Goal: Task Accomplishment & Management: Manage account settings

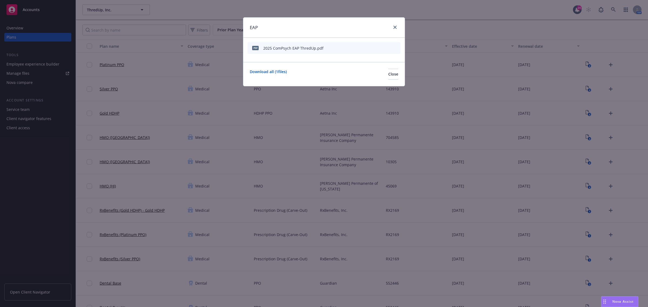
scroll to position [743, 0]
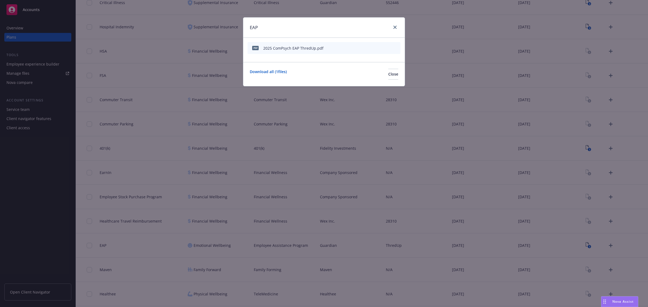
click at [400, 27] on div "EAP" at bounding box center [324, 28] width 162 height 20
click at [394, 27] on icon "close" at bounding box center [395, 27] width 3 height 3
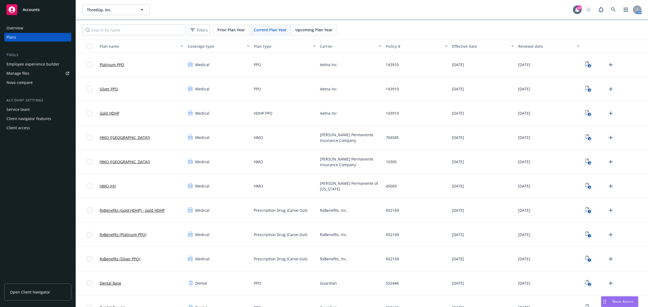
click at [586, 63] on icon "View Plan Documents" at bounding box center [587, 64] width 3 height 4
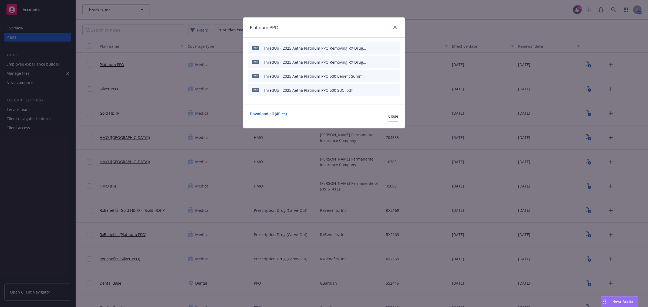
drag, startPoint x: 388, startPoint y: 91, endPoint x: 375, endPoint y: 91, distance: 13.0
click at [388, 91] on icon "preview file" at bounding box center [386, 90] width 5 height 4
click at [394, 29] on icon "close" at bounding box center [395, 27] width 3 height 3
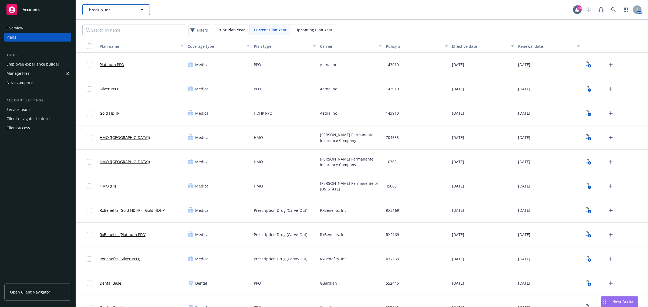
click at [133, 9] on span "ThredUp, Inc." at bounding box center [110, 10] width 47 height 6
click at [113, 13] on button "ThredUp, Inc." at bounding box center [116, 9] width 68 height 11
click at [109, 24] on div "AgentSync" at bounding box center [116, 25] width 60 height 8
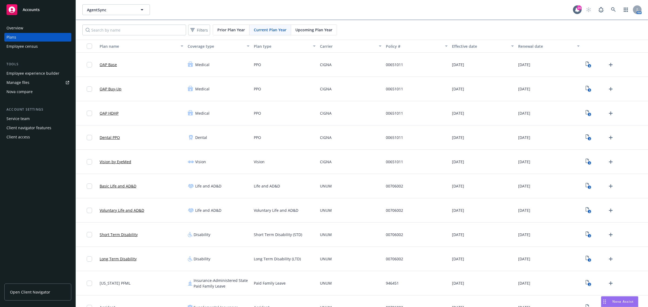
click at [45, 73] on div "Employee experience builder" at bounding box center [32, 73] width 53 height 9
click at [111, 12] on span "AgentSync" at bounding box center [110, 10] width 47 height 6
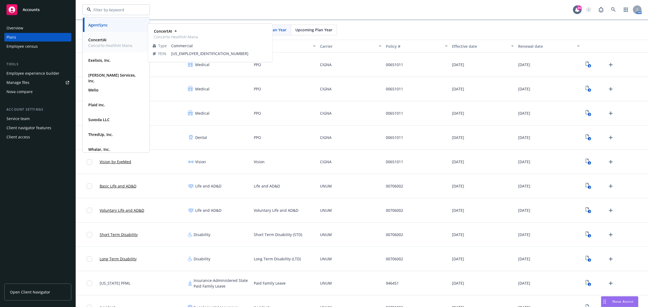
click at [105, 42] on span "ConcertAI" at bounding box center [110, 40] width 44 height 6
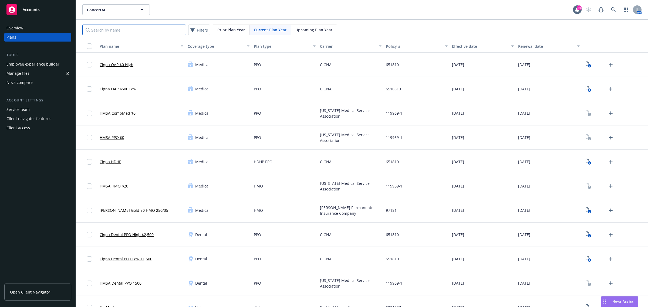
click at [121, 28] on input "Search by name" at bounding box center [134, 30] width 104 height 11
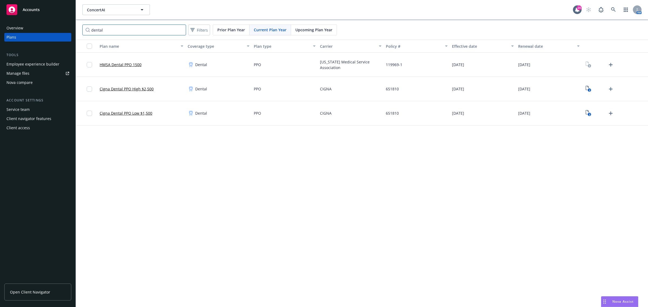
type input "dental"
click at [611, 114] on icon "Upload Plan Documents" at bounding box center [611, 113] width 6 height 6
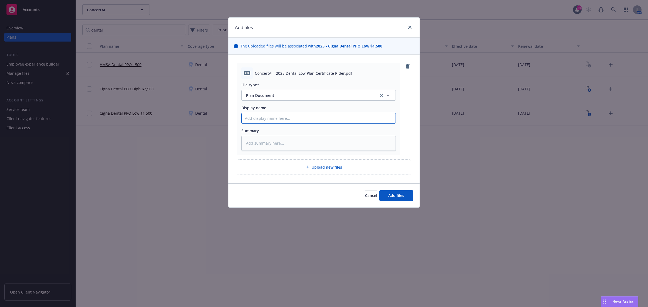
click at [276, 119] on input "Display name" at bounding box center [319, 118] width 154 height 10
click at [289, 73] on span "ConcertAI - 2025 Dental Low Plan Certificate Rider.pdf" at bounding box center [303, 74] width 97 height 6
copy span "ConcertAI - 2025 Dental Low Plan Certificate Rider.pdf"
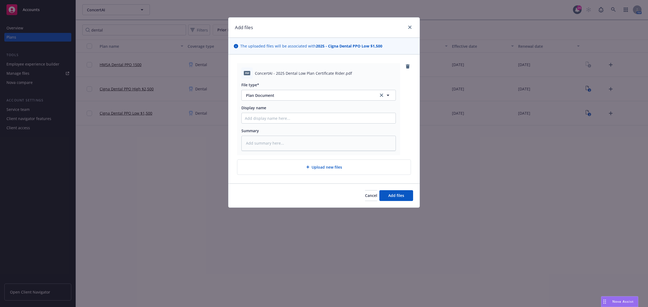
click at [260, 113] on div at bounding box center [319, 118] width 155 height 11
click at [259, 118] on input "Display name" at bounding box center [319, 118] width 154 height 10
paste input "ConcertAI - 2025 Dental Low Plan Certificate Rider.pdf"
type textarea "x"
type input "ConcertAI - 2025 Dental Low Plan Certificate Rider.pdf"
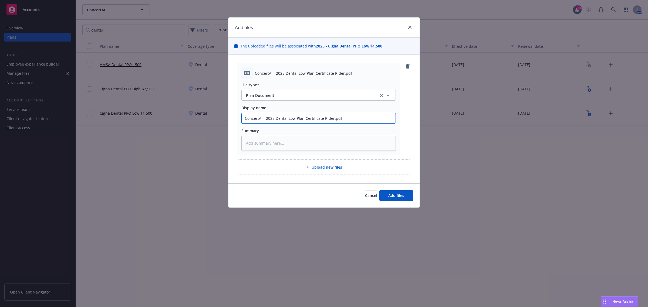
click at [274, 116] on input "ConcertAI - 2025 Dental Low Plan Certificate Rider.pdf" at bounding box center [319, 118] width 154 height 10
type textarea "x"
type input "ConcertAI - 2025 Dental Low Plan Certificate Rider.pdf"
type textarea "x"
type input "ConcertAI - 2025 G Dental Low Plan Certificate Rider.pdf"
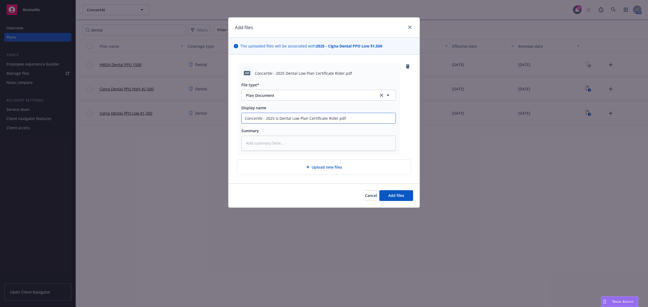
type textarea "x"
type input "ConcertAI - 2025 Gu Dental Low Plan Certificate Rider.pdf"
type textarea "x"
type input "ConcertAI - 2025 Gua Dental Low Plan Certificate Rider.pdf"
type textarea "x"
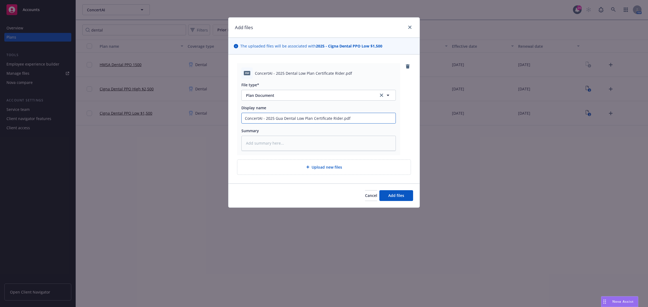
type input "ConcertAI - 2025 Guar Dental Low Plan Certificate Rider.pdf"
type textarea "x"
type input "ConcertAI - 2025 Guardi Dental Low Plan Certificate Rider.pdf"
type textarea "x"
type input "ConcertAI - 2025 Guardian Dental Low Plan Certificate Rider.pdf"
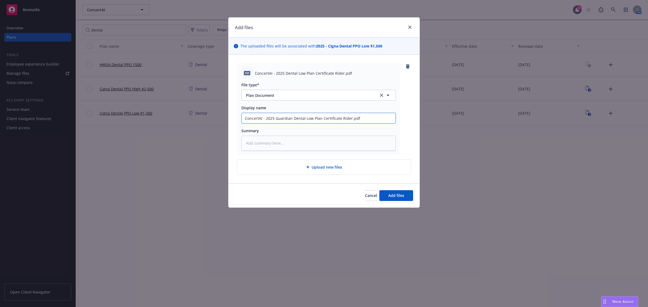
type textarea "x"
type input "ConcertAI - 2025 Guardian Dental Low Plan Certificate Rider.pdf"
type textarea "x"
type input "ConcertAI - 2025 Guardian Dental Low Plan Certificate Rider.pdf"
click at [367, 117] on input "ConcertAI - 2025 Guardian Dental Low Plan Certificate Rider.pdf" at bounding box center [319, 118] width 154 height 10
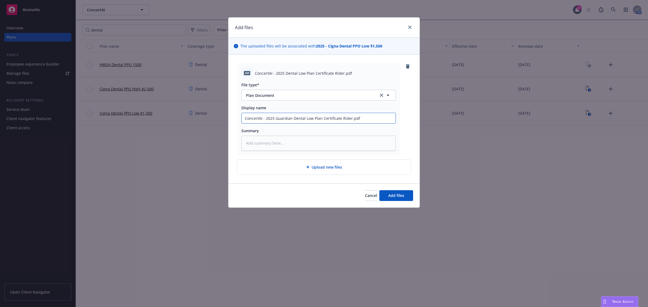
type textarea "x"
type input "ConcertAI - 2025 Guardian Dental Low Plan Certificate Rider.pd"
type textarea "x"
type input "ConcertAI - 2025 Guardian Dental Low Plan Certificate Rider.p"
type textarea "x"
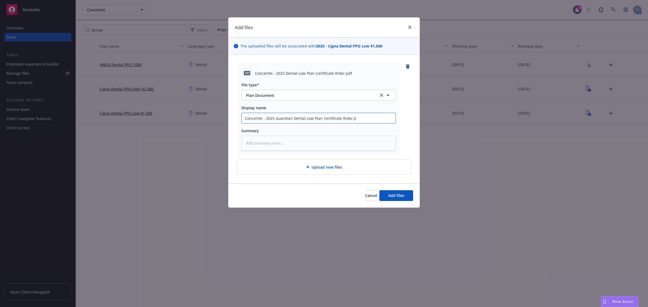
type input "ConcertAI - 2025 Guardian Dental Low Plan Certificate Rider."
type textarea "x"
type input "ConcertAI - 2025 Guardian Dental Low Plan Certificate Rider"
drag, startPoint x: 384, startPoint y: 192, endPoint x: 384, endPoint y: 187, distance: 4.6
click at [384, 192] on button "Add files" at bounding box center [397, 195] width 34 height 11
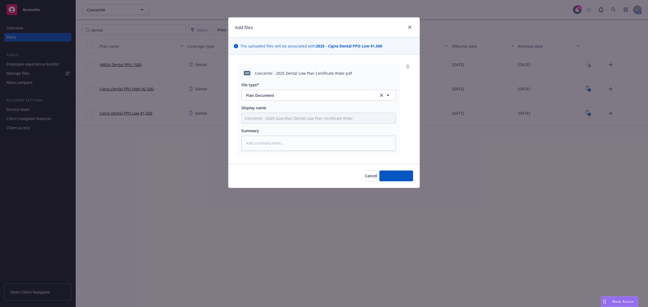
type textarea "x"
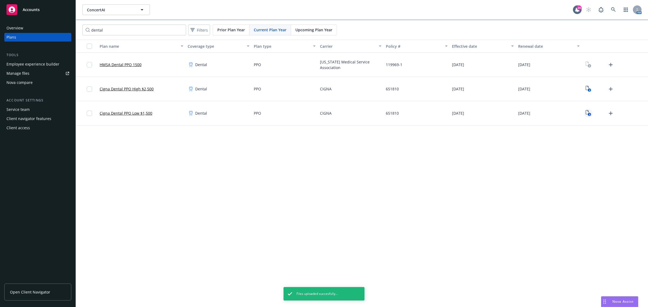
click at [590, 114] on text "3" at bounding box center [589, 115] width 1 height 4
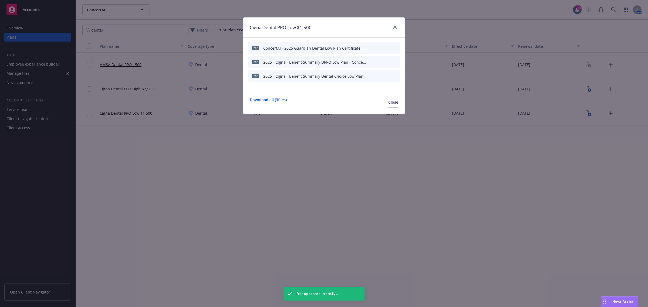
click at [386, 49] on icon "preview file" at bounding box center [386, 48] width 5 height 4
click at [368, 49] on div "pdf ConcertAI - 2025 Guardian Dental Low Plan Certificate Rider.pdf" at bounding box center [324, 48] width 153 height 12
click at [369, 47] on icon "button" at bounding box center [369, 47] width 3 height 3
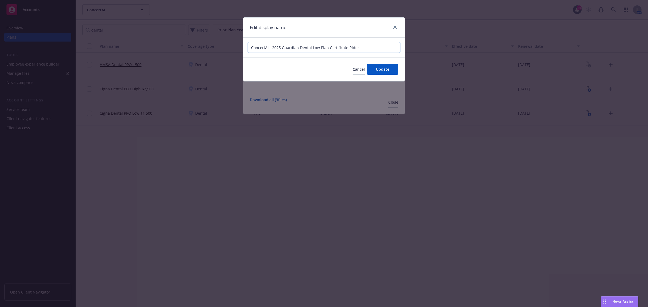
click at [337, 53] on input "ConcertAI - 2025 Guardian Dental Low Plan Certificate Rider" at bounding box center [324, 47] width 153 height 11
click at [334, 49] on input "ConcertAI - 2025 Guardian Dental Low Plan Certificate Rider" at bounding box center [324, 47] width 153 height 11
click at [356, 70] on span "Cancel" at bounding box center [359, 69] width 12 height 5
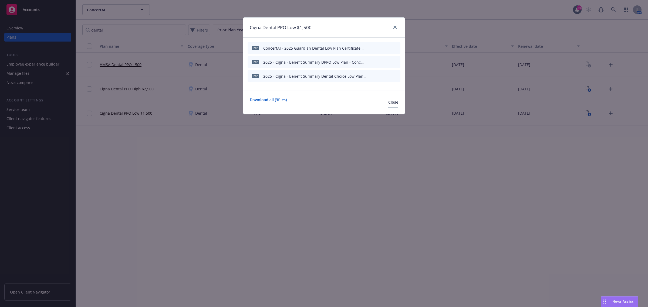
click at [369, 62] on icon "button" at bounding box center [369, 62] width 3 height 3
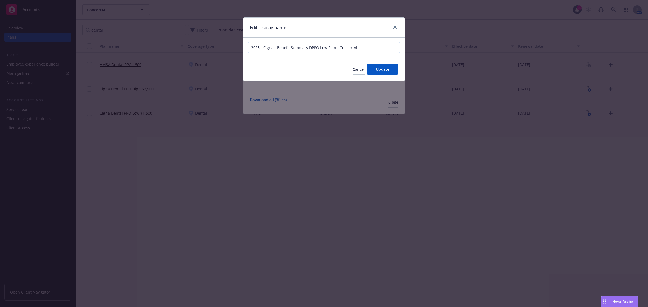
click at [319, 45] on input "2025 - Cigna - Benefit Summary DPPO Low Plan - ConcertAl" at bounding box center [324, 47] width 153 height 11
paste input "ConcertAI - 2025 Guardian Dental Low Plan Certificate Rider"
type input "ConcertAI - 2025 Guardian Dental Low Plan Summary"
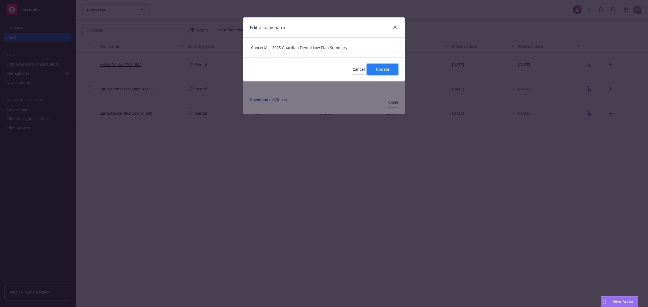
click at [391, 72] on button "Update" at bounding box center [382, 69] width 31 height 11
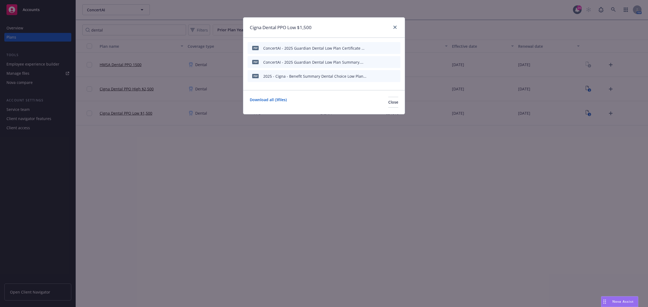
click at [386, 60] on icon "preview file" at bounding box center [386, 62] width 5 height 4
click at [386, 76] on icon "preview file" at bounding box center [386, 76] width 5 height 4
click at [384, 61] on icon "preview file" at bounding box center [386, 62] width 5 height 4
click at [370, 76] on icon "button" at bounding box center [369, 76] width 3 height 3
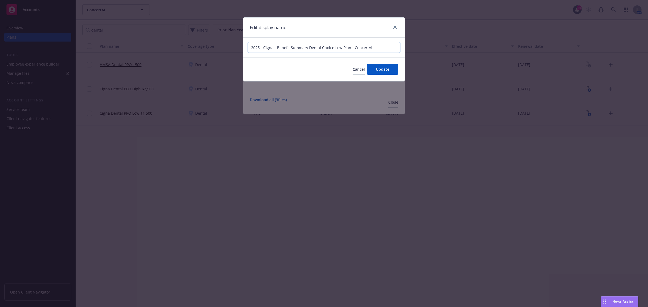
click at [321, 48] on input "2025 - Cigna - Benefit Summary Dental Choice Low Plan - ConcertAl" at bounding box center [324, 47] width 153 height 11
paste input "ConcertAI - 2025 Guardian Dental Low Plan Certificate Rider"
type input "ConcertAI - 2025 Guardian Dental Low Plan Summary, TX EEs"
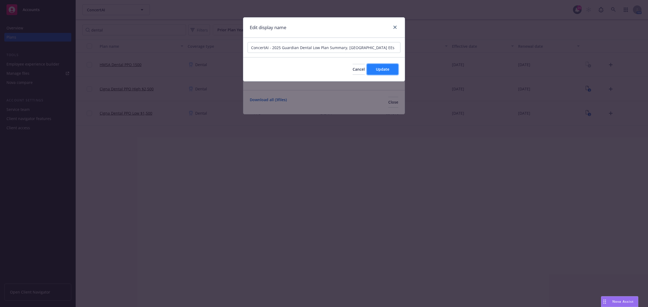
click at [373, 68] on button "Update" at bounding box center [382, 69] width 31 height 11
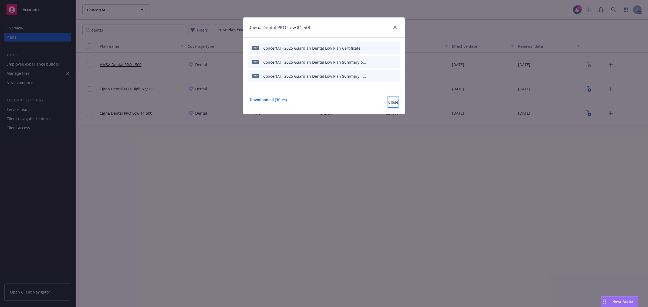
click at [389, 102] on span "Close" at bounding box center [394, 102] width 10 height 5
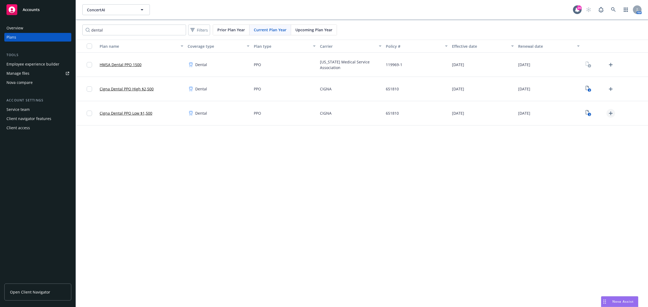
click at [611, 113] on icon "Upload Plan Documents" at bounding box center [611, 114] width 4 height 4
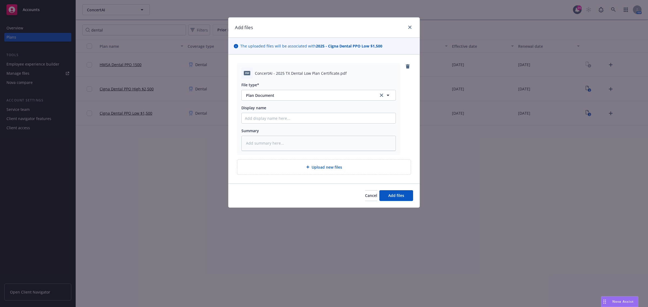
click at [295, 71] on span "ConcertAI - 2025 TX Dental Low Plan Certificate.pdf" at bounding box center [301, 74] width 92 height 6
copy span "ConcertAI - 2025 TX Dental Low Plan Certificate.pdf"
click at [267, 115] on input "Display name" at bounding box center [319, 118] width 154 height 10
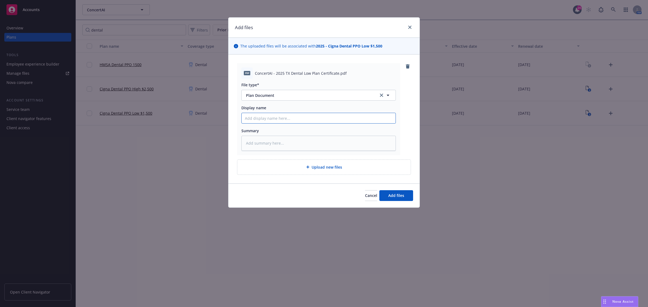
paste input "ConcertAI - 2025 TX Dental Low Plan Certificate.pdf"
type textarea "x"
type input "ConcertAI - 2025 TX Dental Low Plan Certificate.pdf"
click at [280, 117] on input "ConcertAI - 2025 TX Dental Low Plan Certificate.pdf" at bounding box center [319, 118] width 154 height 10
type textarea "x"
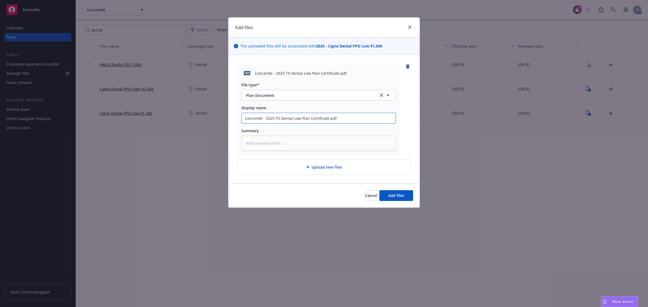
type input "ConcertAI - 2025 T Dental Low Plan Certificate.pdf"
type textarea "x"
type input "ConcertAI - 2025 Dental Low Plan Certificate.pdf"
type textarea "x"
type input "ConcertAI - 2025 G Dental Low Plan Certificate.pdf"
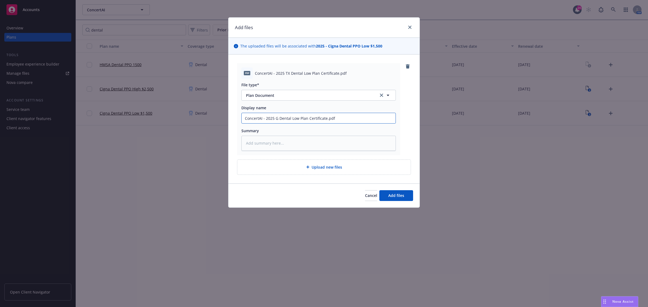
type textarea "x"
type input "ConcertAI - 2025 Gu Dental Low Plan Certificate.pdf"
type textarea "x"
type input "ConcertAI - 2025 Gua Dental Low Plan Certificate.pdf"
type textarea "x"
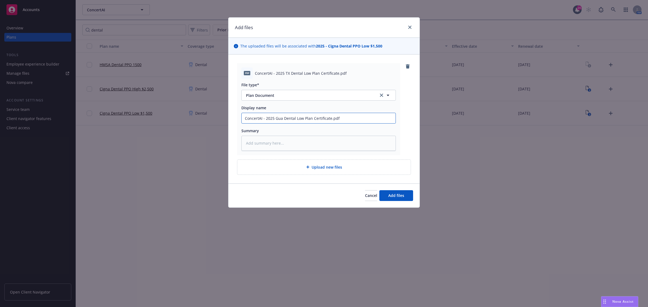
type input "ConcertAI - 2025 Guar Dental Low Plan Certificate.pdf"
type textarea "x"
type input "ConcertAI - 2025 Guard Dental Low Plan Certificate.pdf"
type textarea "x"
type input "ConcertAI - 2025 Guardi Dental Low Plan Certificate.pdf"
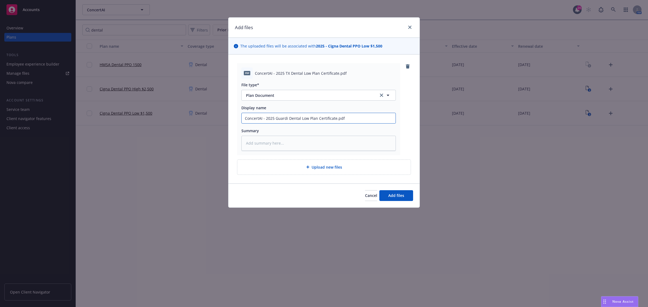
type textarea "x"
type input "ConcertAI - 2025 Guardia Dental Low Plan Certificate.pdf"
type textarea "x"
type input "ConcertAI - 2025 Guardia Dental Low Plan Certificate.pdf"
type textarea "x"
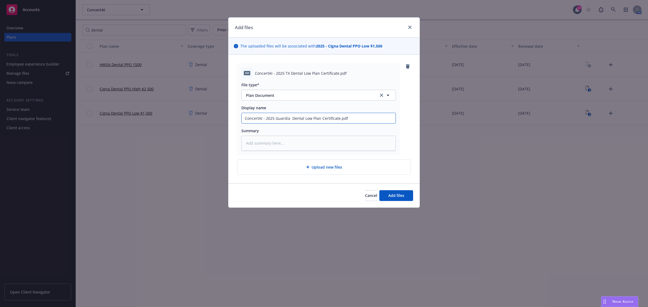
type input "ConcertAI - 2025 Guardia Dental Low Plan Certificate.pdf"
type textarea "x"
type input "ConcertAI - 2025 Guardian Dental Low Plan Certificate.pdf"
click at [357, 120] on input "ConcertAI - 2025 Guardian Dental Low Plan Certificate.pdf" at bounding box center [319, 118] width 154 height 10
type textarea "x"
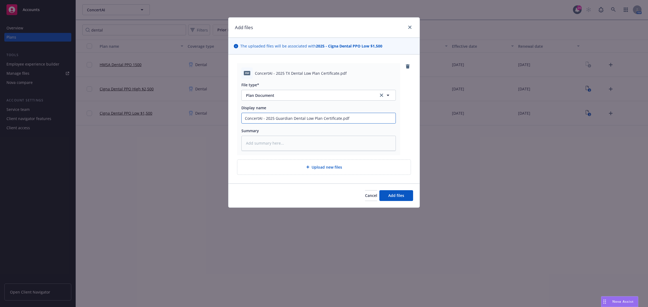
type input "ConcertAI - 2025 Guardian Dental Low Plan Certificate.pd"
type textarea "x"
type input "ConcertAI - 2025 Guardian Dental Low Plan Certificate.p"
type textarea "x"
type input "ConcertAI - 2025 Guardian Dental Low Plan Certificate."
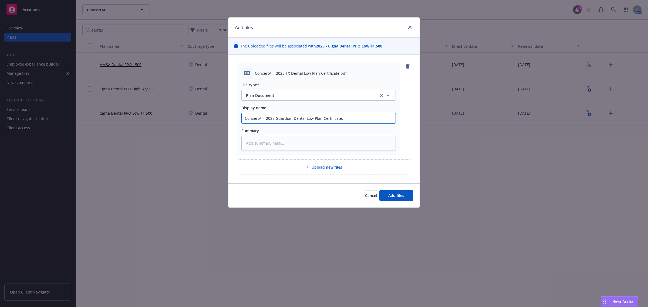
type textarea "x"
type input "ConcertAI - 2025 Guardian Dental Low Plan Certificate"
type textarea "x"
type input "ConcertAI - 2025 Guardian Dental Low Plan Certificate"
type textarea "x"
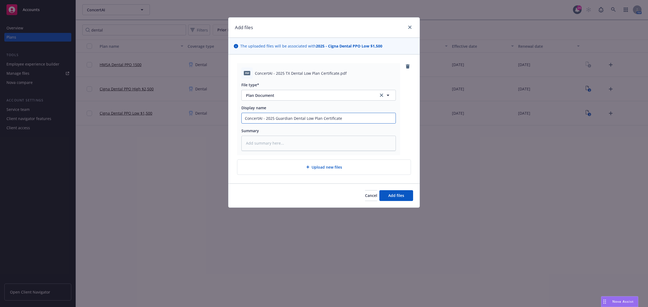
type input "ConcertAI - 2025 Guardian Dental Low Plan Certificate ,"
type textarea "x"
type input "ConcertAI - 2025 Guardian Dental Low Plan Certificate ,"
type textarea "x"
type input "ConcertAI - 2025 Guardian Dental Low Plan Certificate ,"
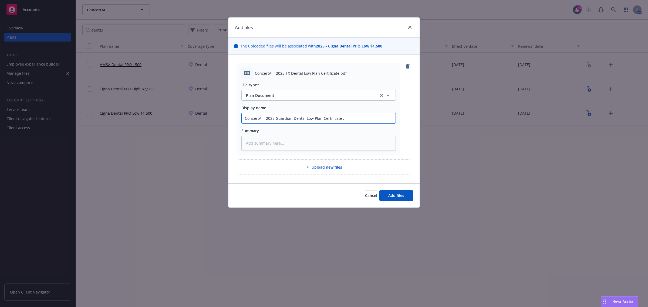
type textarea "x"
type input "ConcertAI - 2025 Guardian Dental Low Plan Certificate"
type textarea "x"
type input "ConcertAI - 2025 Guardian Dental Low Plan Certificate"
type textarea "x"
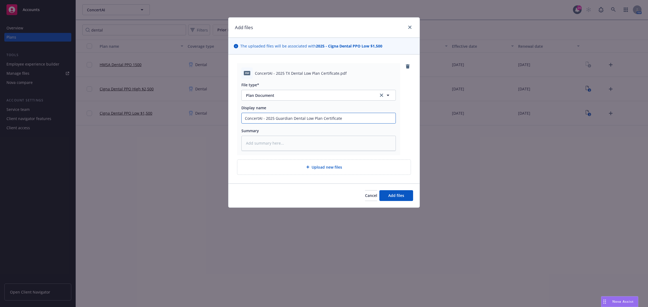
type input "ConcertAI - 2025 Guardian Dental Low Plan Certificate,"
type textarea "x"
type input "ConcertAI - 2025 Guardian Dental Low Plan Certificate,"
type textarea "x"
type input "ConcertAI - 2025 Guardian Dental Low Plan Certificate, T"
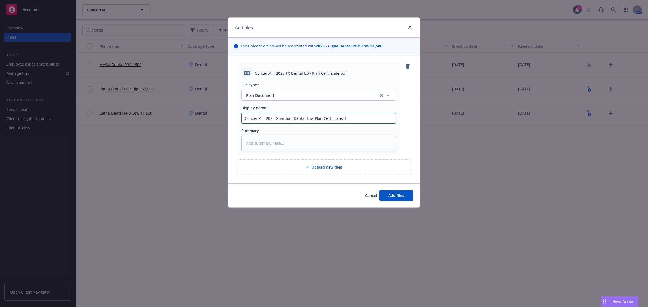
type textarea "x"
type input "ConcertAI - 2025 Guardian Dental Low Plan Certificate, TX"
type textarea "x"
type input "ConcertAI - 2025 Guardian Dental Low Plan Certificate, TX"
type textarea "x"
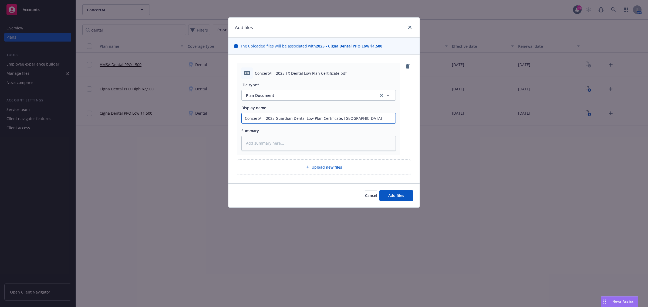
type input "ConcertAI - 2025 Guardian Dental Low Plan Certificate, TX E"
type textarea "x"
type input "ConcertAI - 2025 Guardian Dental Low Plan Certificate, TX EE"
type textarea "x"
type input "ConcertAI - 2025 Guardian Dental Low Plan Certificate, TX EEs"
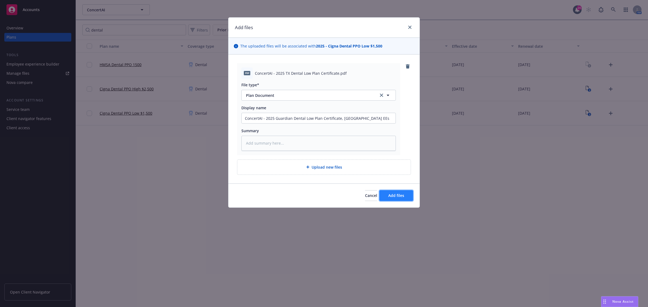
click at [389, 193] on span "Add files" at bounding box center [397, 195] width 16 height 5
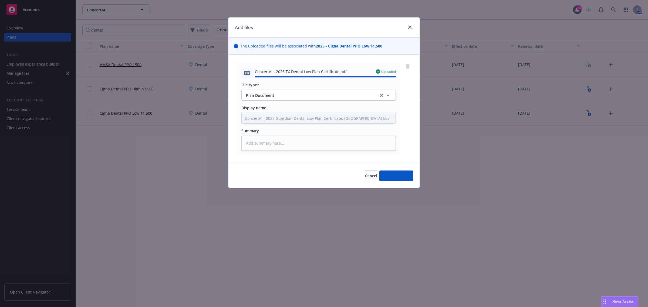
type textarea "x"
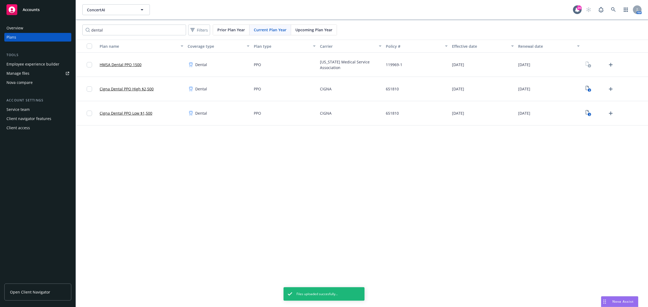
click at [128, 175] on div "ConcertAI ConcertAI 24 AM dental Filters Prior Plan Year Current Plan Year Upco…" at bounding box center [362, 153] width 573 height 307
click at [588, 111] on icon "View Plan Documents" at bounding box center [587, 112] width 3 height 4
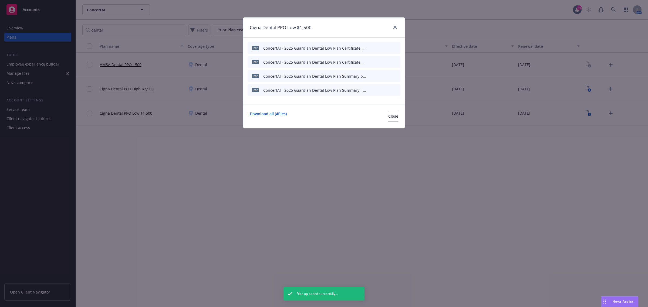
click at [373, 60] on div at bounding box center [384, 62] width 30 height 6
click at [369, 61] on icon "button" at bounding box center [369, 62] width 3 height 3
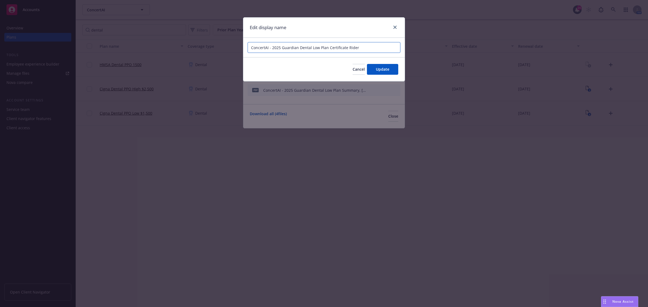
click at [360, 48] on input "ConcertAI - 2025 Guardian Dental Low Plan Certificate Rider" at bounding box center [324, 47] width 153 height 11
type input "ConcertAI - 2025 Guardian Dental Low Plan Certificate"
click at [375, 68] on button "Update" at bounding box center [382, 69] width 31 height 11
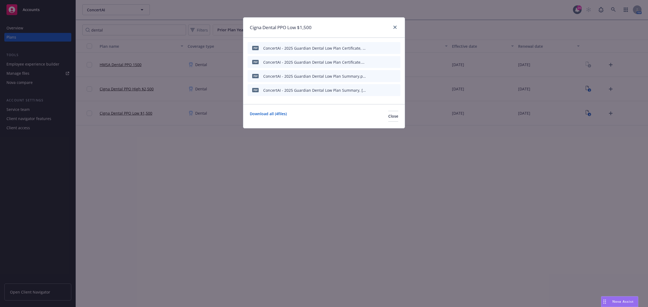
click at [285, 170] on div "Cigna Dental PPO Low $1,500 pdf ConcertAI - 2025 Guardian Dental Low Plan Certi…" at bounding box center [324, 153] width 648 height 307
click at [389, 117] on span "Close" at bounding box center [394, 116] width 10 height 5
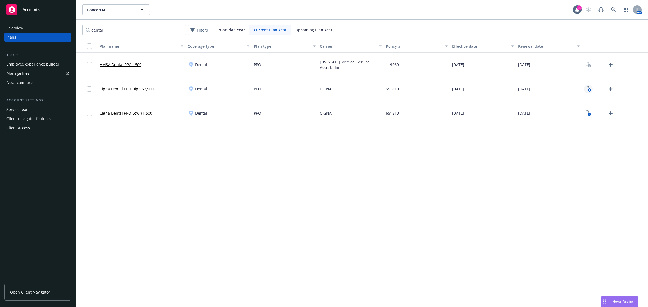
click at [590, 88] on icon "2" at bounding box center [589, 89] width 6 height 6
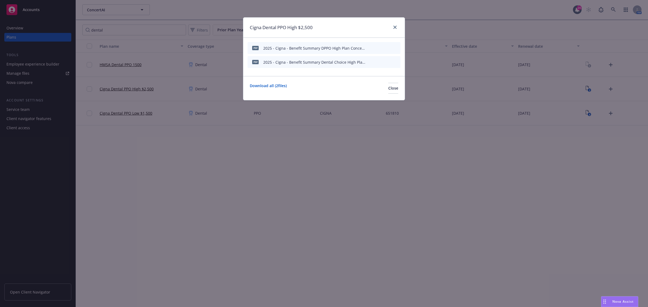
click at [371, 48] on icon "button" at bounding box center [369, 47] width 3 height 3
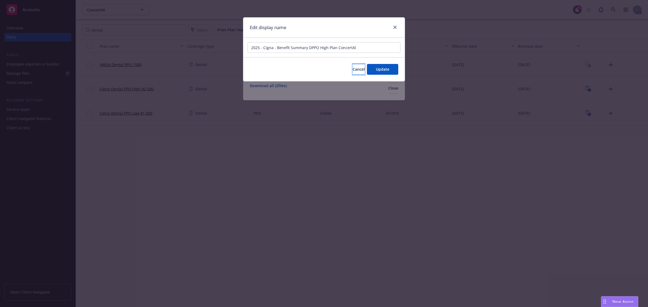
click at [354, 71] on span "Cancel" at bounding box center [359, 69] width 12 height 5
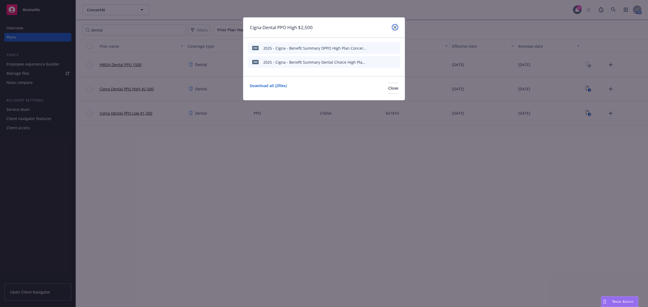
click at [397, 26] on link "close" at bounding box center [395, 27] width 6 height 6
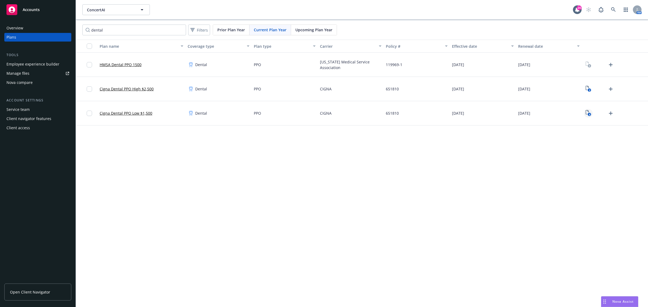
click at [591, 113] on icon "4" at bounding box center [589, 113] width 6 height 6
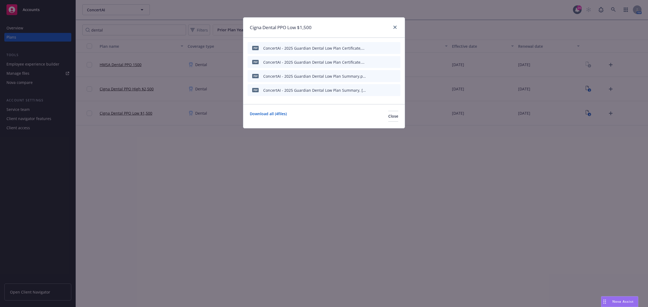
click at [372, 46] on button "button" at bounding box center [370, 48] width 4 height 4
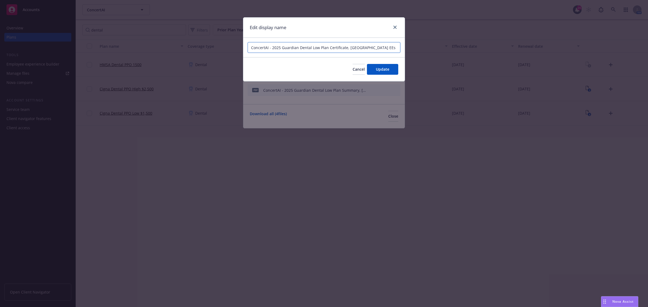
click at [297, 48] on input "ConcertAI - 2025 Guardian Dental Low Plan Certificate, TX EEs" at bounding box center [324, 47] width 153 height 11
drag, startPoint x: 292, startPoint y: 46, endPoint x: 282, endPoint y: 46, distance: 10.0
click at [282, 46] on input "ConcertAI - 2025 Cigna Dental Low Plan Certificate, TX EEs" at bounding box center [324, 47] width 153 height 11
type input "ConcertAI - 2025 Cigna Dental Low Plan Certificate, TX EEs"
click at [373, 71] on button "Update" at bounding box center [382, 69] width 31 height 11
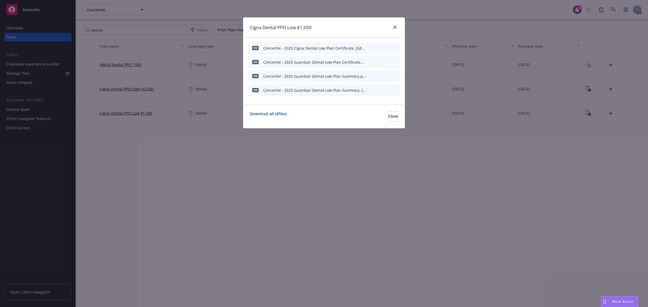
click at [368, 61] on div "pdf ConcertAI - 2025 Guardian Dental Low Plan Certificate.pdf" at bounding box center [324, 62] width 153 height 12
click at [369, 62] on icon "button" at bounding box center [369, 62] width 3 height 3
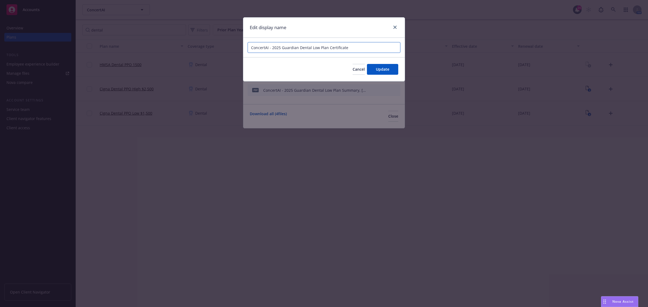
drag, startPoint x: 297, startPoint y: 46, endPoint x: 291, endPoint y: 47, distance: 6.5
click at [291, 47] on input "ConcertAI - 2025 Guardian Dental Low Plan Certificate" at bounding box center [324, 47] width 153 height 11
paste input "Cigna"
type input "ConcertAI - 2025 Cigna Dental Low Plan Certificate"
click at [372, 68] on button "Update" at bounding box center [382, 69] width 31 height 11
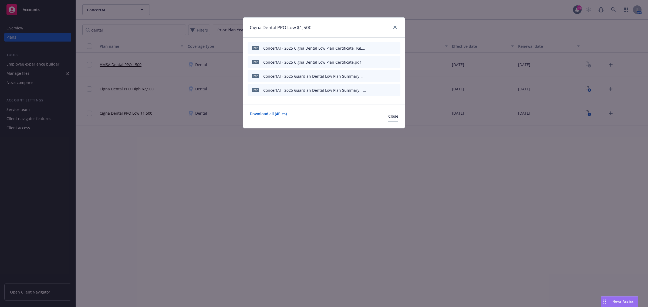
click at [370, 75] on icon "button" at bounding box center [369, 76] width 3 height 3
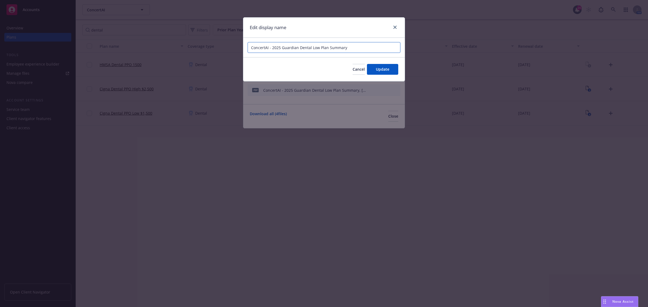
drag, startPoint x: 298, startPoint y: 48, endPoint x: 293, endPoint y: 48, distance: 4.9
click at [293, 48] on input "ConcertAI - 2025 Guardian Dental Low Plan Summary" at bounding box center [324, 47] width 153 height 11
paste input "Cigna"
type input "ConcertAI - 2025 Cigna Dental Low Plan Summary"
click at [375, 66] on button "Update" at bounding box center [382, 69] width 31 height 11
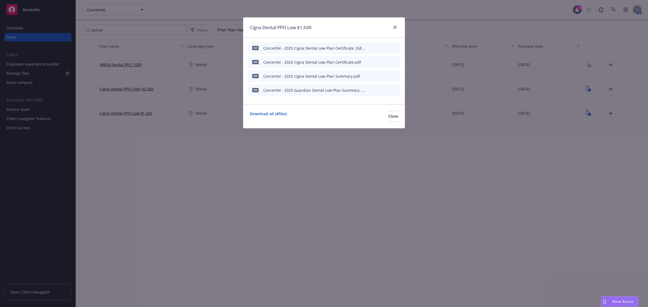
click at [370, 91] on icon "button" at bounding box center [369, 90] width 3 height 3
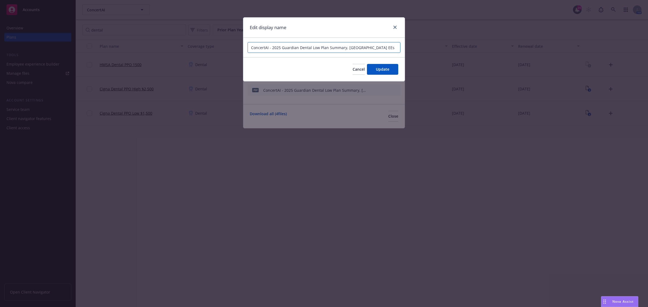
drag, startPoint x: 299, startPoint y: 47, endPoint x: 293, endPoint y: 48, distance: 6.5
click at [293, 48] on input "ConcertAI - 2025 Guardian Dental Low Plan Summary, TX EEs" at bounding box center [324, 47] width 153 height 11
paste input "Cigna"
type input "ConcertAI - 2025 Cigna Dental Low Plan Summary, TX EEs"
click at [380, 68] on span "Update" at bounding box center [383, 69] width 14 height 5
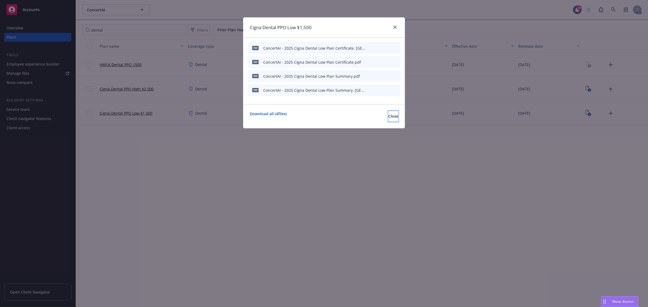
drag, startPoint x: 390, startPoint y: 116, endPoint x: 379, endPoint y: 123, distance: 13.3
click at [390, 115] on button "Close" at bounding box center [394, 116] width 10 height 11
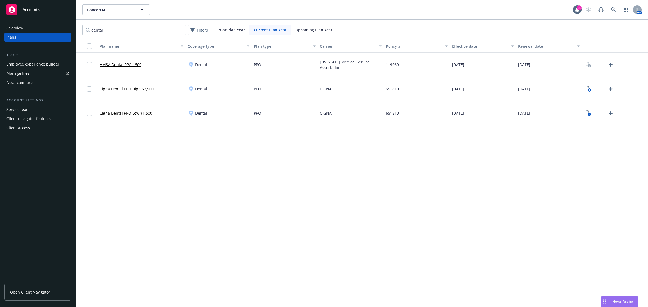
click at [592, 86] on div "2" at bounding box center [599, 89] width 31 height 9
click at [591, 87] on icon "2" at bounding box center [589, 89] width 6 height 6
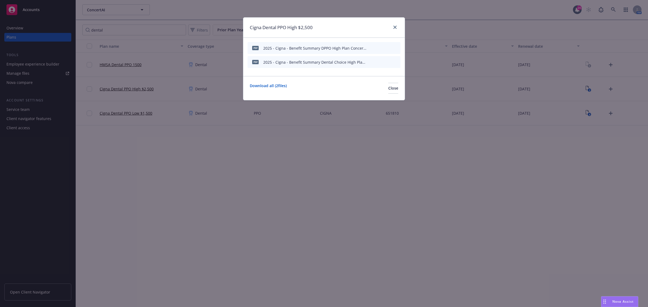
click at [369, 50] on button at bounding box center [370, 48] width 3 height 6
click at [370, 47] on icon "button" at bounding box center [369, 47] width 3 height 3
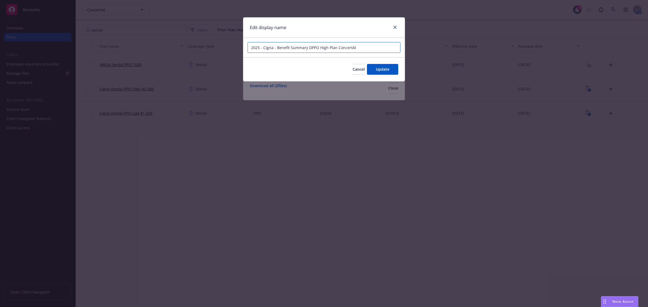
click at [250, 48] on input "2025 - Cigna - Benefit Summary DPPO High Plan ConcertAl" at bounding box center [324, 47] width 153 height 11
click at [293, 48] on input "ConcertAI - 2025 Cigna - Benefit Summary DPPO High Plan ConcertAl" at bounding box center [324, 47] width 153 height 11
click at [337, 45] on input "ConcertAI - 2025 Cigna Benefit Summary DPPO High Plan ConcertAl" at bounding box center [324, 47] width 153 height 11
drag, startPoint x: 375, startPoint y: 45, endPoint x: 353, endPoint y: 47, distance: 21.4
click at [353, 47] on input "ConcertAI - 2025 Cigna Dental High Plan Summaryigh Plan ConcertAl" at bounding box center [324, 47] width 153 height 11
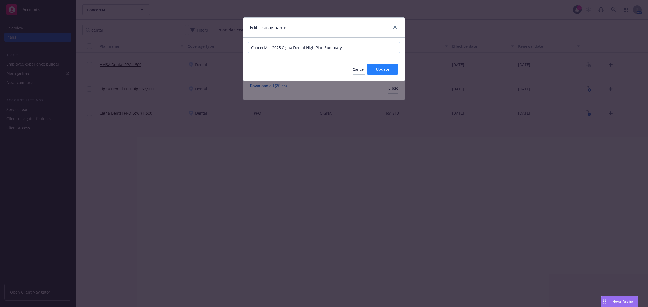
type input "ConcertAI - 2025 Cigna Dental High Plan Summary"
click at [371, 68] on button "Update" at bounding box center [382, 69] width 31 height 11
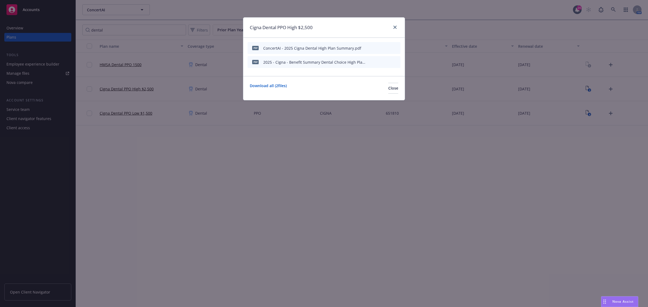
click at [384, 47] on div at bounding box center [384, 48] width 30 height 6
click at [384, 46] on icon "preview file" at bounding box center [386, 48] width 5 height 4
click at [369, 46] on icon "button" at bounding box center [369, 47] width 3 height 3
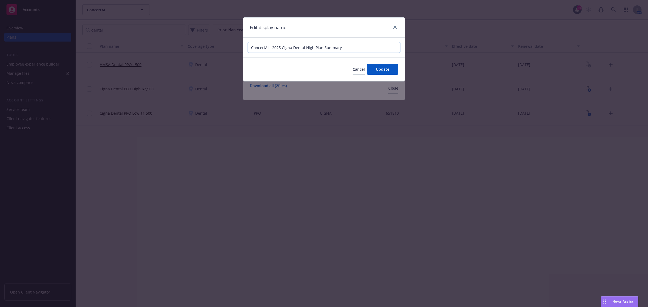
click at [332, 45] on input "ConcertAI - 2025 Cigna Dental High Plan Summary" at bounding box center [324, 47] width 153 height 11
click at [354, 72] on span "Cancel" at bounding box center [359, 69] width 12 height 5
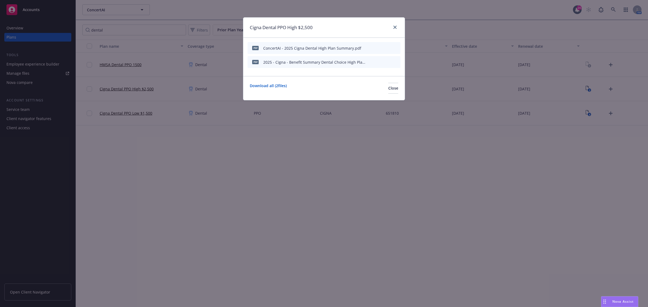
click at [370, 62] on icon "button" at bounding box center [369, 62] width 3 height 3
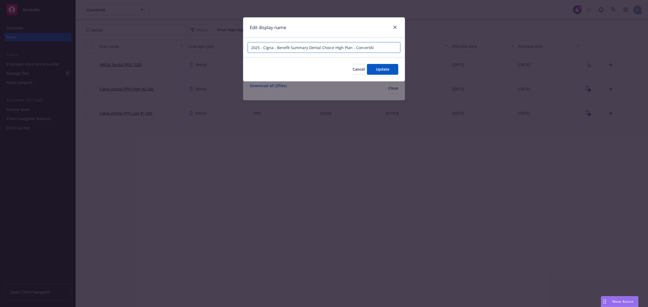
click at [349, 49] on input "2025 - Cigna - Benefit Summary Dental Choice High Plan - ConcertAl" at bounding box center [324, 47] width 153 height 11
paste input "ConcertAI - 2025 Cigna Dental High Plan Summary"
type input "ConcertAI - 2025 Cigna Dental High Plan Summary, TX EEs"
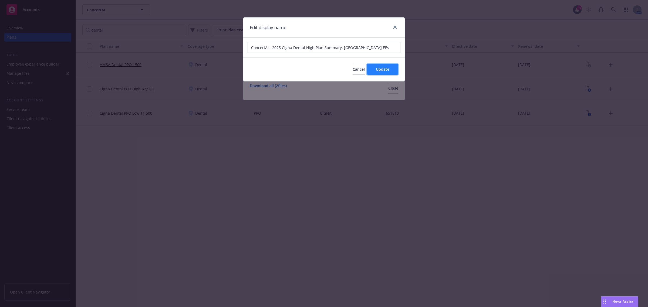
click at [373, 70] on button "Update" at bounding box center [382, 69] width 31 height 11
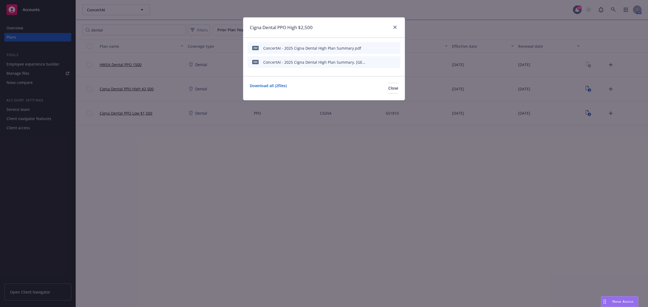
click at [386, 61] on icon "preview file" at bounding box center [386, 62] width 5 height 4
click at [399, 24] on div "Cigna Dental PPO High $2,500" at bounding box center [324, 28] width 162 height 20
click at [395, 27] on icon "close" at bounding box center [395, 27] width 3 height 3
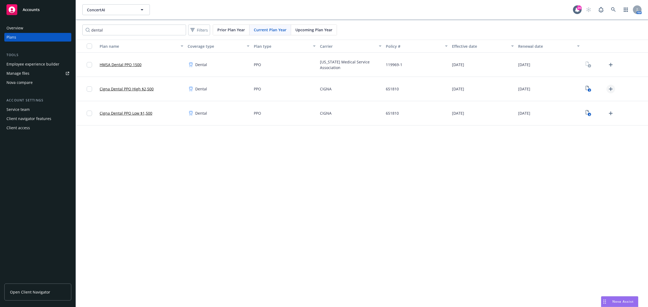
click at [613, 90] on icon "Upload Plan Documents" at bounding box center [611, 89] width 6 height 6
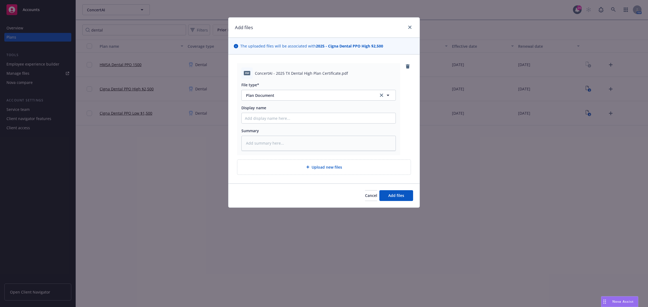
click at [273, 72] on span "ConcertAI - 2025 TX Dental High Plan Certificate.pdf" at bounding box center [301, 74] width 93 height 6
copy span "ConcertAI - 2025 TX Dental High Plan Certificate.pdf"
click at [267, 117] on input "Display name" at bounding box center [319, 118] width 154 height 10
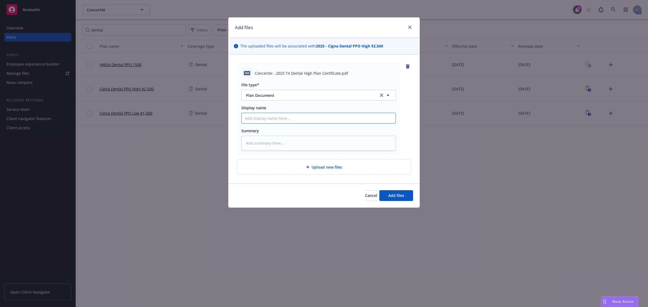
paste input "ConcertAI - 2025 TX Dental High Plan Certificate.pdf"
type textarea "x"
type input "ConcertAI - 2025 TX Dental High Plan Certificate.pdf"
click at [276, 117] on input "ConcertAI - 2025 TX Dental High Plan Certificate.pdf" at bounding box center [319, 118] width 154 height 10
click at [283, 116] on input "ConcertAI - 2025 TX Dental High Plan Certificate.pdf" at bounding box center [319, 118] width 154 height 10
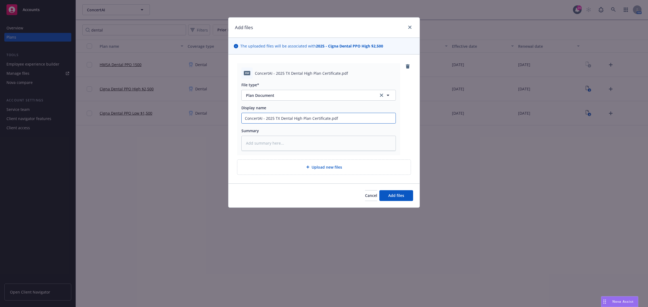
click at [282, 119] on input "ConcertAI - 2025 TX Dental High Plan Certificate.pdf" at bounding box center [319, 118] width 154 height 10
type textarea "x"
type input "ConcertAI - 2025 TXDental High Plan Certificate.pdf"
type textarea "x"
type input "ConcertAI - 2025 TDental High Plan Certificate.pdf"
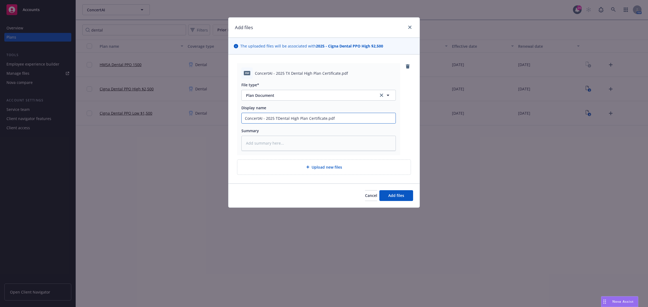
type textarea "x"
type input "ConcertAI - 2025 Dental High Plan Certificate.pdf"
type textarea "x"
type input "ConcertAI - 2025 CDental High Plan Certificate.pdf"
type textarea "x"
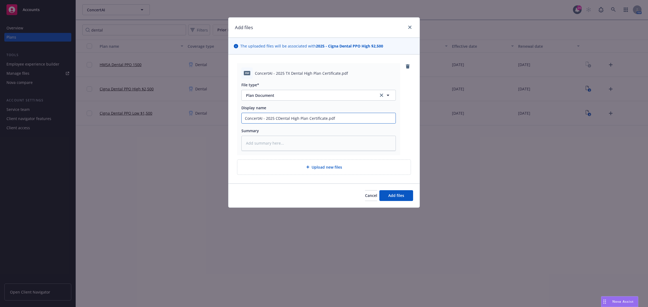
type input "ConcertAI - 2025 CiDental High Plan Certificate.pdf"
type textarea "x"
type input "ConcertAI - 2025 CigDental High Plan Certificate.pdf"
type textarea "x"
type input "ConcertAI - 2025 CignDental High Plan Certificate.pdf"
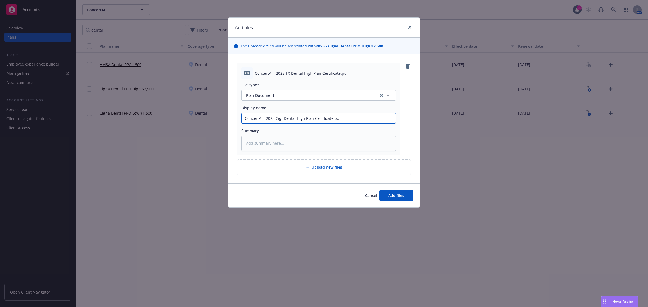
type textarea "x"
type input "ConcertAI - 2025 CignaDental High Plan Certificate.pdf"
type textarea "x"
type input "ConcertAI - 2025 Cigna Dental High Plan Certificate.pdf"
click at [346, 118] on input "ConcertAI - 2025 Cigna Dental High Plan Certificate.pdf" at bounding box center [319, 118] width 154 height 10
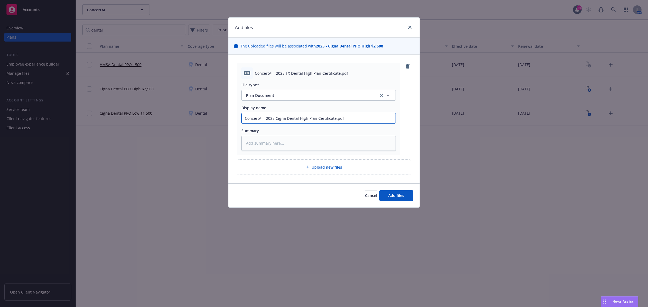
type textarea "x"
type input "ConcertAI - 2025 Cigna Dental High Plan Certificate.pd"
type textarea "x"
type input "ConcertAI - 2025 Cigna Dental High Plan Certificate.p"
type textarea "x"
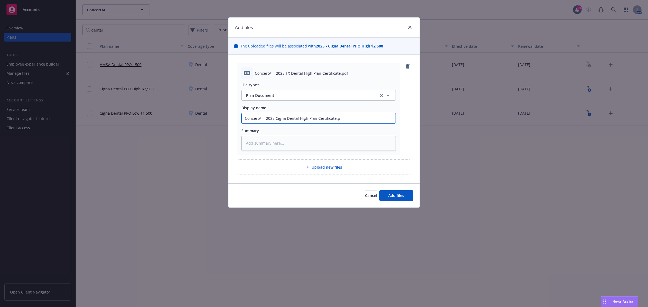
type input "ConcertAI - 2025 Cigna Dental High Plan Certificate."
type textarea "x"
type input "ConcertAI - 2025 Cigna Dental High Plan Certificate"
type textarea "x"
type input "ConcertAI - 2025 Cigna Dental High Plan Certificate,"
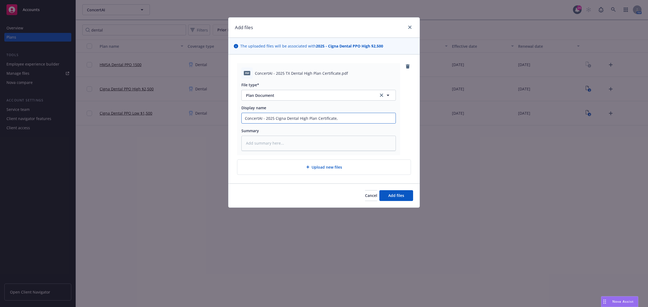
type textarea "x"
type input "ConcertAI - 2025 Cigna Dental High Plan Certificate,"
type textarea "x"
type input "ConcertAI - 2025 Cigna Dental High Plan Certificate, T"
type textarea "x"
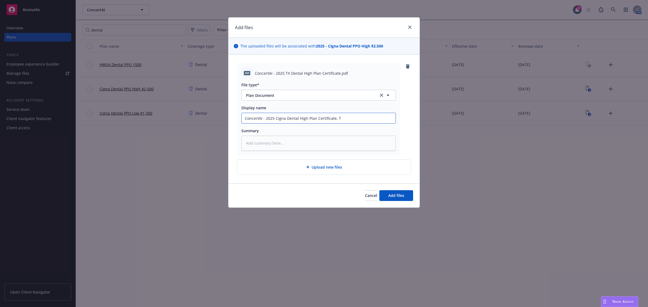
type input "ConcertAI - 2025 Cigna Dental High Plan Certificate, TX"
type textarea "x"
type input "ConcertAI - 2025 Cigna Dental High Plan Certificate, TX"
type textarea "x"
type input "ConcertAI - 2025 Cigna Dental High Plan Certificate, TX E"
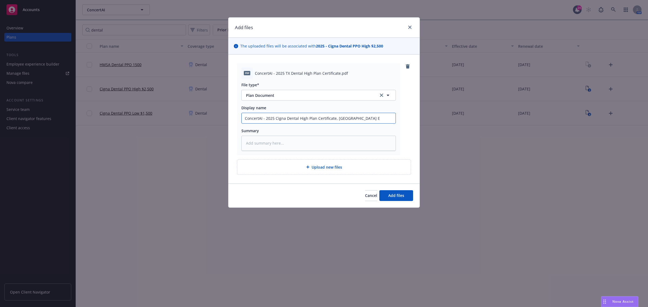
type textarea "x"
type input "ConcertAI - 2025 Cigna Dental High Plan Certificate, TX EE"
type textarea "x"
drag, startPoint x: 334, startPoint y: 118, endPoint x: 239, endPoint y: 118, distance: 95.9
click at [239, 118] on div "pdf ConcertAI - 2025 TX Dental High Plan Certificate.pdf File type* Plan Docume…" at bounding box center [318, 109] width 163 height 92
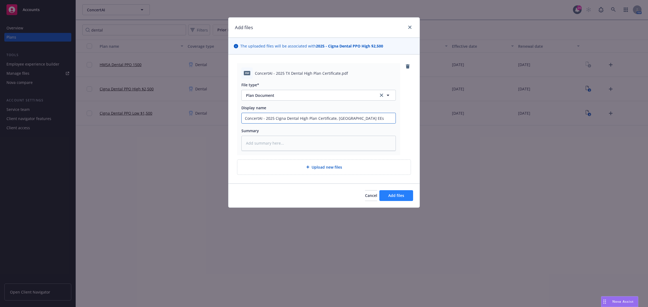
type input "ConcertAI - 2025 Cigna Dental High Plan Certificate, TX EEs"
click at [387, 193] on button "Add files" at bounding box center [397, 195] width 34 height 11
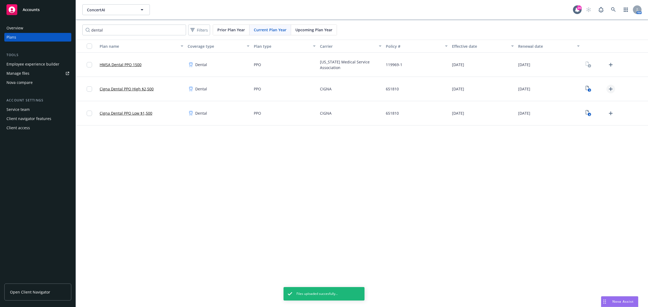
click at [611, 89] on icon "Upload Plan Documents" at bounding box center [611, 89] width 4 height 4
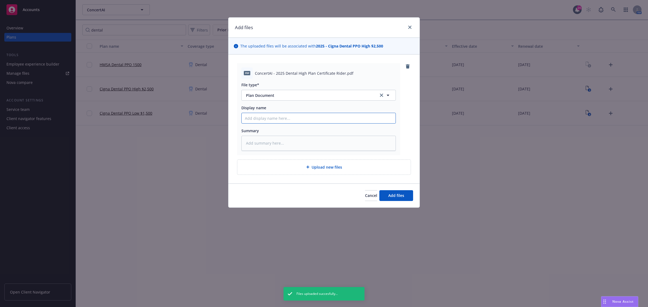
click at [272, 117] on input "Display name" at bounding box center [319, 118] width 154 height 10
paste input "ConcertAI - 2025 Cigna Dental High Plan Certificate"
type textarea "x"
type input "ConcertAI - 2025 Cigna Dental High Plan Certificate"
type textarea "x"
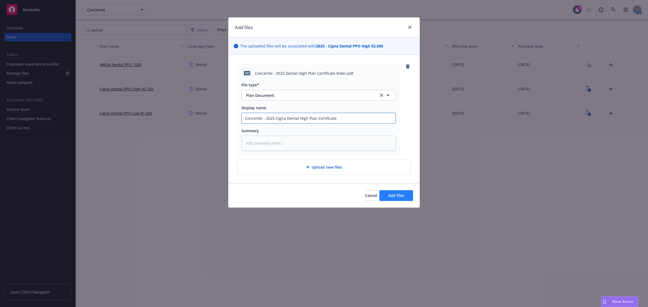
type input "ConcertAI - 2025 Cigna Dental High Plan Certificate"
click at [388, 194] on button "Add files" at bounding box center [397, 195] width 34 height 11
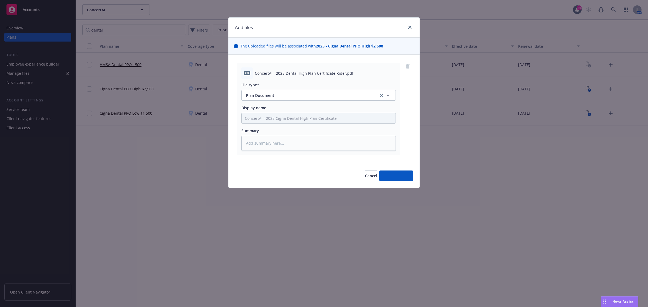
type textarea "x"
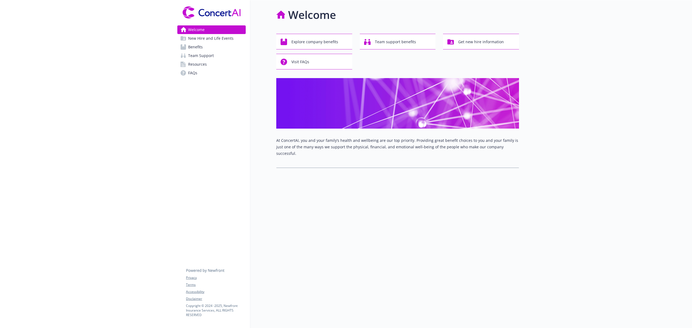
click at [199, 47] on span "Benefits" at bounding box center [195, 47] width 15 height 9
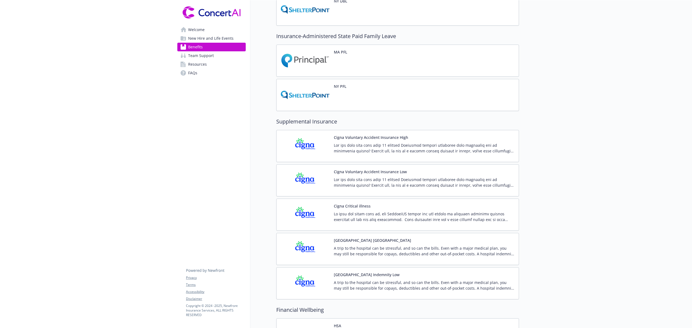
scroll to position [540, 0]
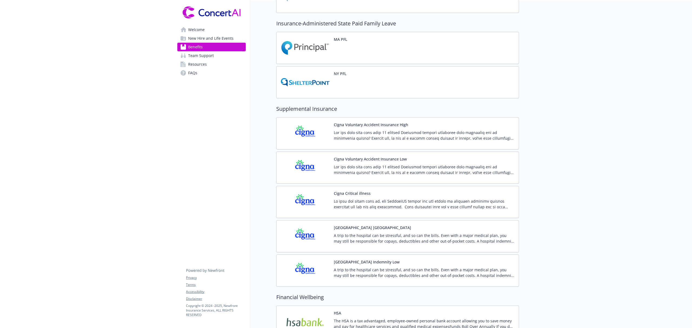
click at [371, 141] on p at bounding box center [424, 135] width 180 height 11
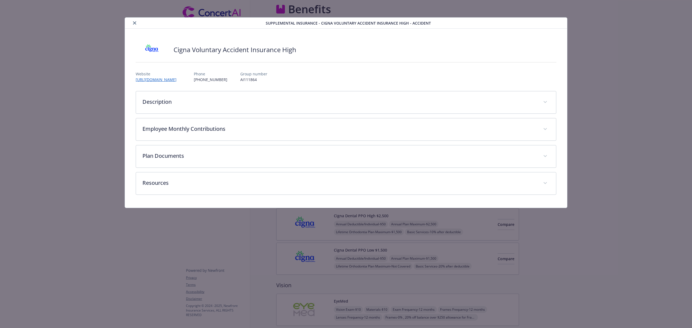
scroll to position [540, 0]
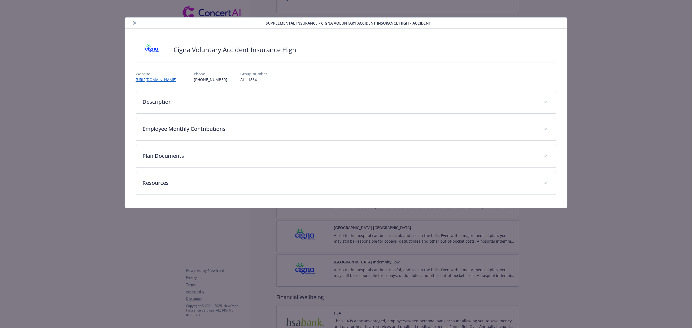
click at [130, 23] on div "details for plan Supplemental Insurance - Cigna Voluntary Accident Insurance Hi…" at bounding box center [196, 23] width 139 height 6
click at [138, 21] on div "details for plan Supplemental Insurance - Cigna Voluntary Accident Insurance Hi…" at bounding box center [196, 23] width 139 height 6
click at [133, 22] on icon "close" at bounding box center [134, 22] width 3 height 3
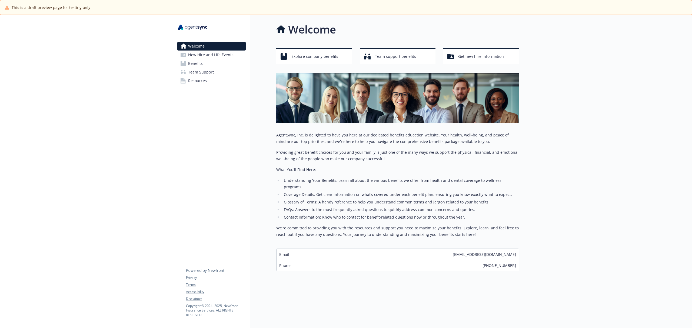
click at [191, 65] on span "Benefits" at bounding box center [195, 63] width 15 height 9
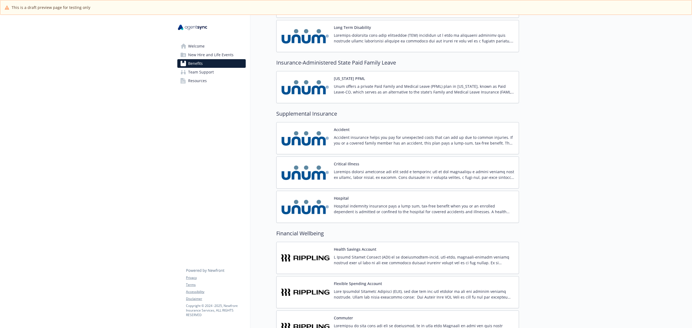
click at [378, 146] on p "Accident insurance helps you pay for unexpected costs that can add up due to co…" at bounding box center [424, 140] width 180 height 11
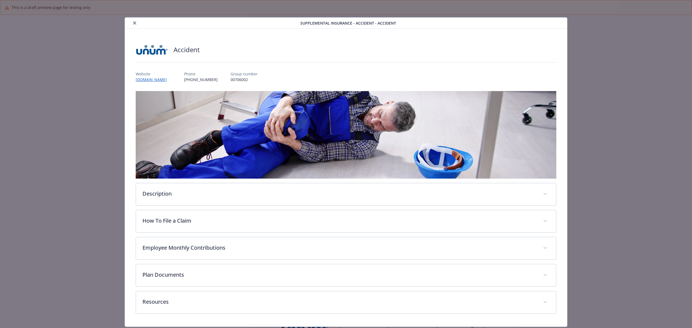
scroll to position [396, 0]
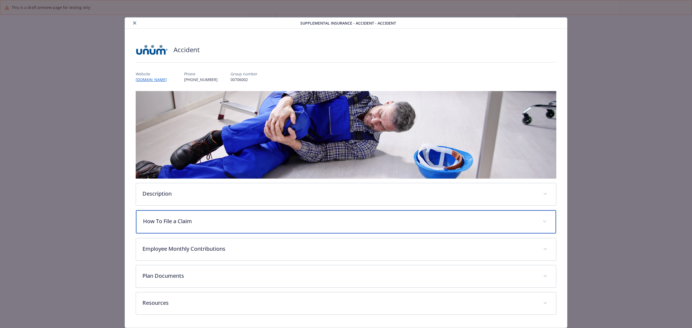
click at [241, 218] on p "How To File a Claim" at bounding box center [339, 221] width 393 height 8
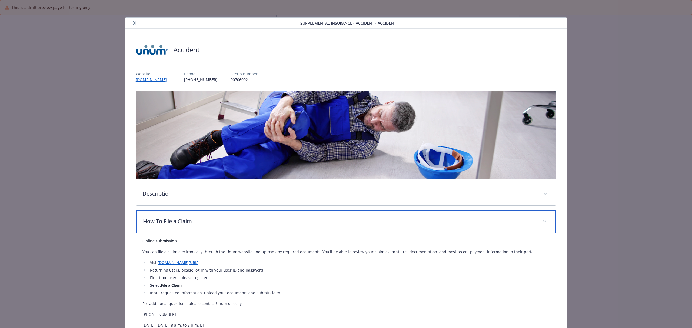
click at [224, 223] on p "How To File a Claim" at bounding box center [339, 221] width 393 height 8
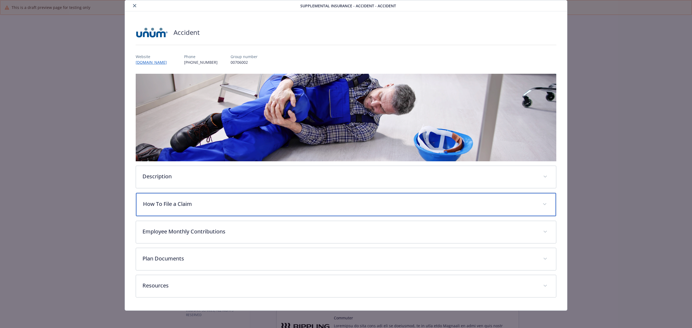
scroll to position [0, 0]
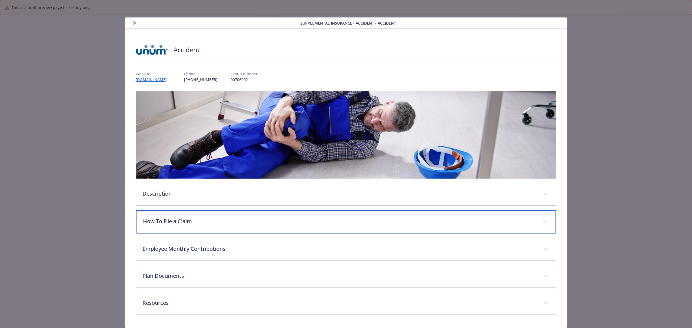
click at [231, 221] on p "How To File a Claim" at bounding box center [339, 221] width 393 height 8
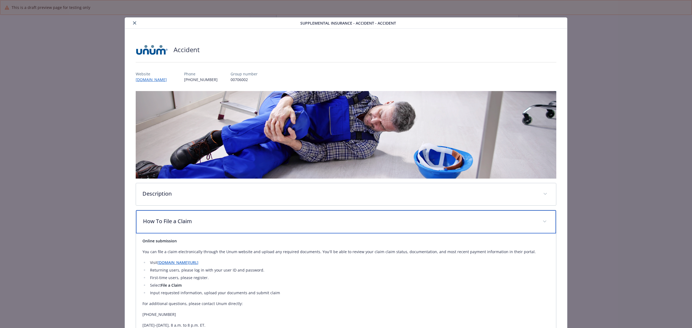
scroll to position [36, 0]
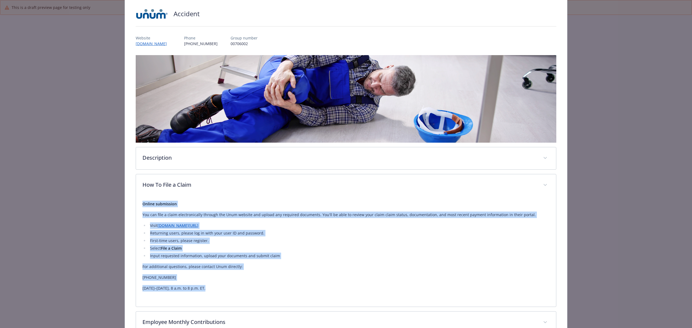
drag, startPoint x: 187, startPoint y: 285, endPoint x: 138, endPoint y: 204, distance: 95.5
click at [138, 204] on div "Online submission You can file a claim electronically through the Unum website …" at bounding box center [346, 251] width 420 height 110
copy div "Online submission You can file a claim electronically through the Unum website …"
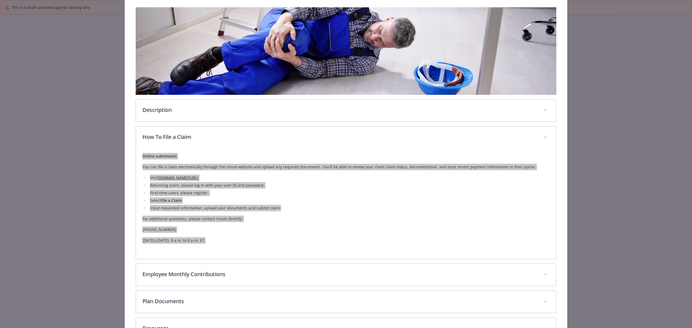
scroll to position [127, 0]
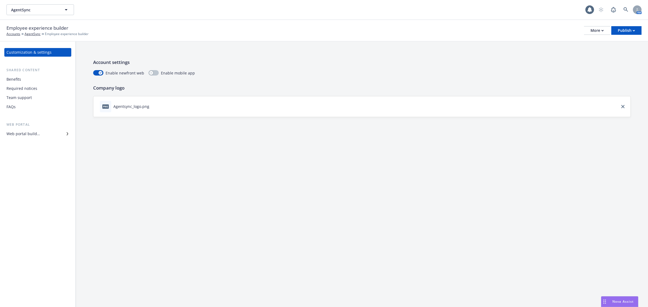
click at [18, 78] on div "Benefits" at bounding box center [13, 79] width 15 height 9
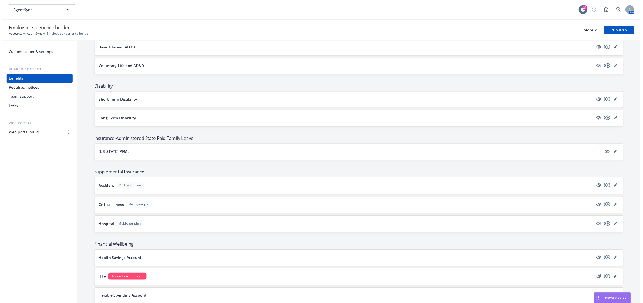
scroll to position [236, 0]
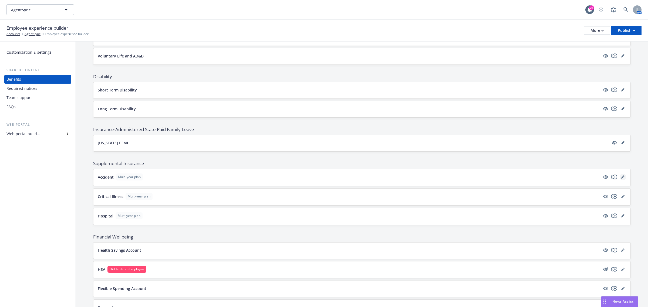
click at [622, 179] on icon "editPencil" at bounding box center [623, 177] width 3 height 3
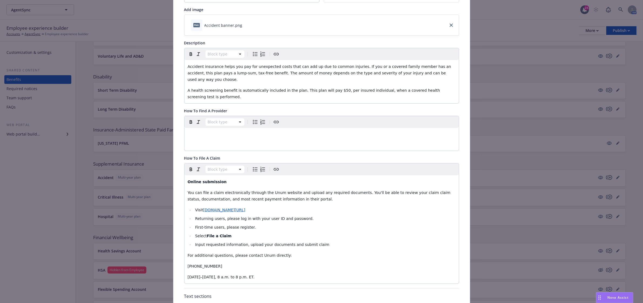
scroll to position [101, 0]
click at [406, 189] on span "You can file a claim electronically through the Unum website and upload any req…" at bounding box center [320, 194] width 264 height 11
click at [256, 189] on span "You can file a claim electronically through the Unum website and upload any req…" at bounding box center [321, 194] width 267 height 11
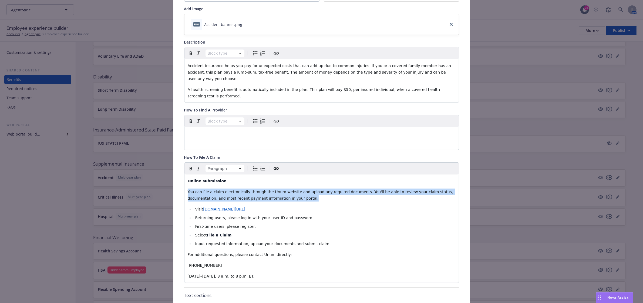
drag, startPoint x: 273, startPoint y: 187, endPoint x: 182, endPoint y: 180, distance: 91.3
click at [185, 180] on div "Online submission You can file a claim electronically through the Unum website …" at bounding box center [322, 228] width 275 height 108
copy span "You can file a claim electronically through the Unum website and upload any req…"
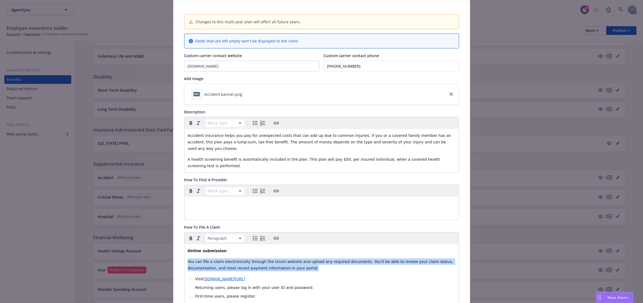
scroll to position [0, 0]
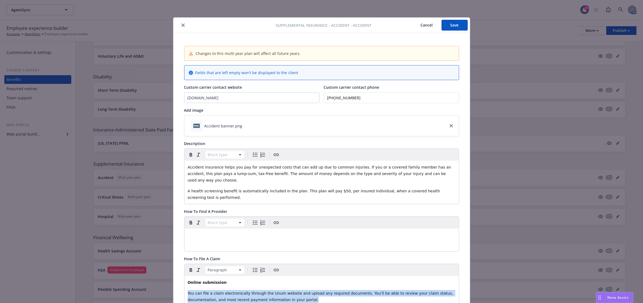
click at [451, 22] on button "Save" at bounding box center [455, 25] width 26 height 11
click at [182, 24] on icon "close" at bounding box center [183, 25] width 3 height 3
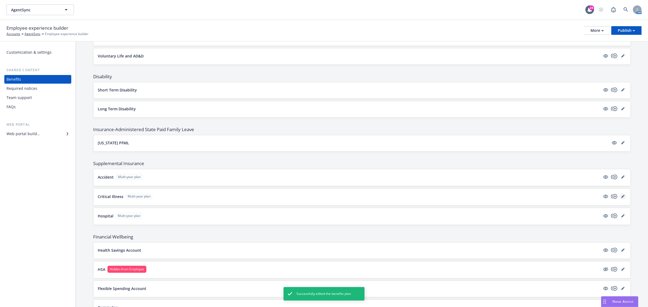
click at [622, 198] on icon "editPencil" at bounding box center [623, 196] width 3 height 3
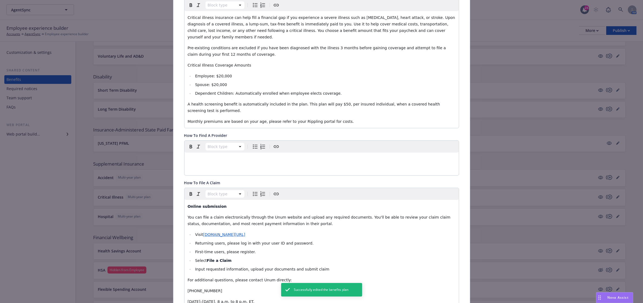
scroll to position [185, 0]
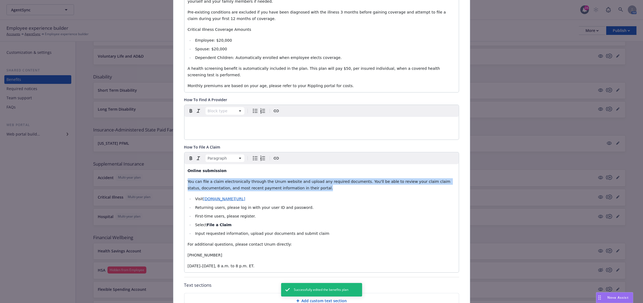
drag, startPoint x: 311, startPoint y: 176, endPoint x: 185, endPoint y: 170, distance: 126.3
click at [185, 170] on div "Online submission You can file a claim electronically through the Unum website …" at bounding box center [322, 218] width 275 height 108
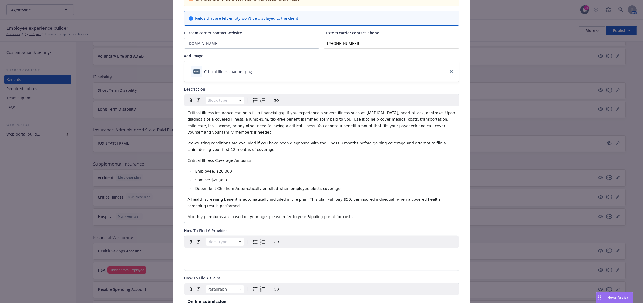
scroll to position [0, 0]
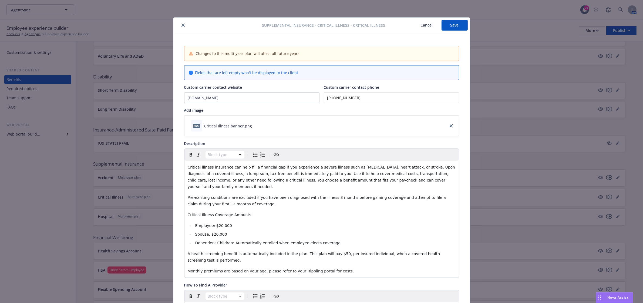
click at [447, 27] on button "Save" at bounding box center [455, 25] width 26 height 11
click at [182, 26] on icon "close" at bounding box center [183, 25] width 3 height 3
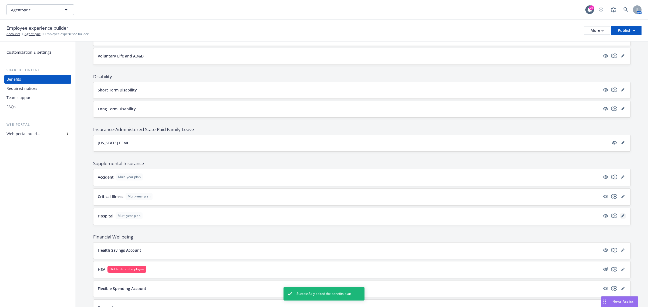
click at [621, 218] on link "editPencil" at bounding box center [623, 216] width 6 height 6
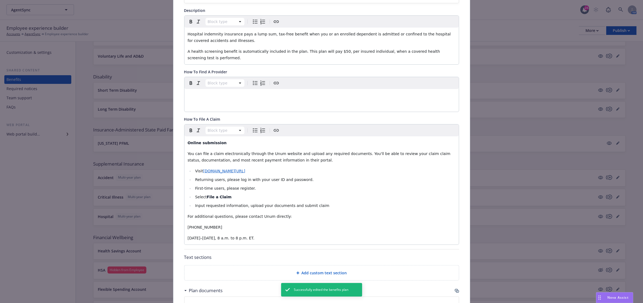
scroll to position [130, 0]
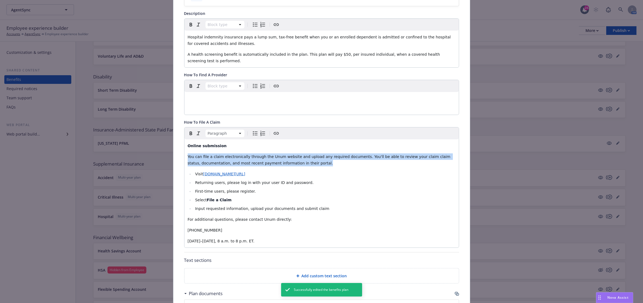
drag, startPoint x: 306, startPoint y: 156, endPoint x: 183, endPoint y: 151, distance: 123.0
click at [185, 151] on div "Online submission You can file a claim electronically through the Unum website …" at bounding box center [322, 193] width 275 height 108
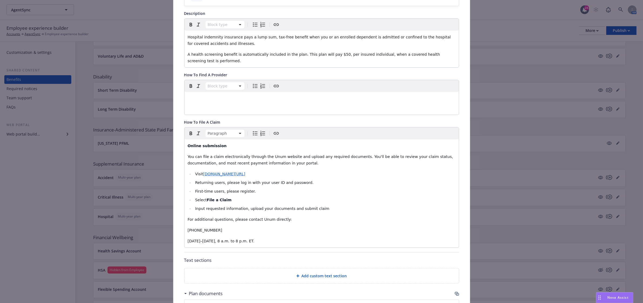
click at [199, 143] on strong "Online submission" at bounding box center [207, 145] width 39 height 4
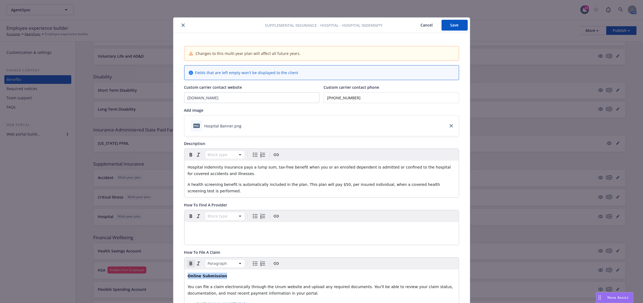
drag, startPoint x: 222, startPoint y: 272, endPoint x: 183, endPoint y: 272, distance: 39.4
copy strong "Online Submission"
click at [457, 26] on button "Save" at bounding box center [455, 25] width 26 height 11
click at [183, 26] on button "close" at bounding box center [183, 25] width 6 height 6
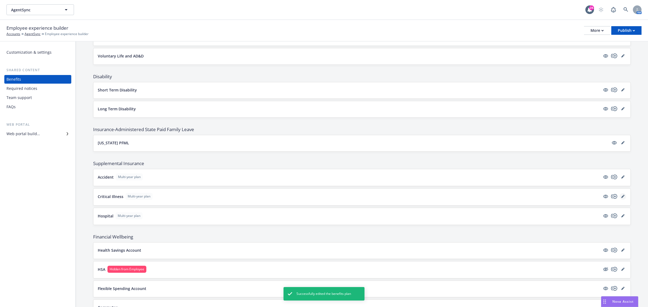
click at [620, 197] on link "editPencil" at bounding box center [623, 196] width 6 height 6
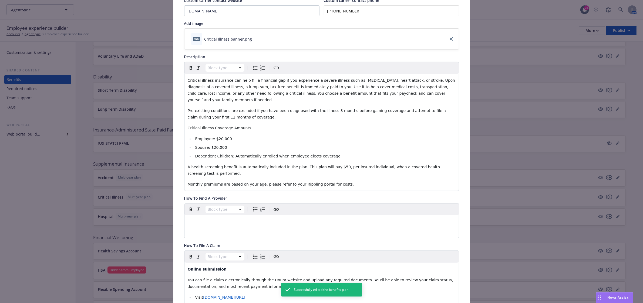
scroll to position [151, 0]
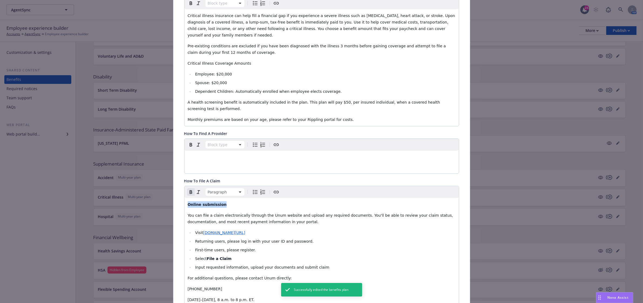
drag, startPoint x: 223, startPoint y: 192, endPoint x: 166, endPoint y: 192, distance: 57.0
click at [166, 192] on div "Supplemental Insurance - Critical Illness - Critical Illness Cancel Save Change…" at bounding box center [321, 151] width 643 height 303
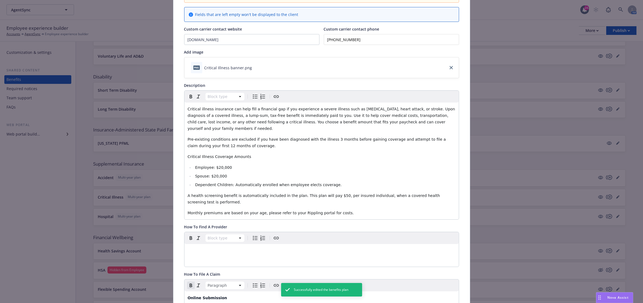
scroll to position [0, 0]
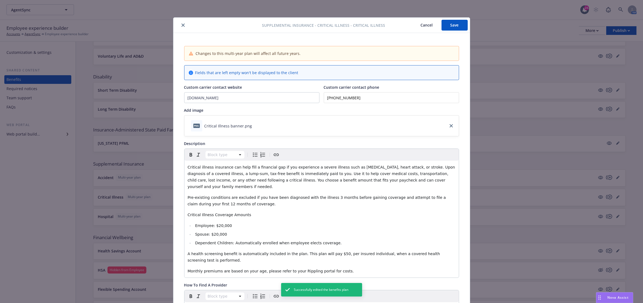
click at [453, 22] on button "Save" at bounding box center [455, 25] width 26 height 11
click at [182, 26] on icon "close" at bounding box center [183, 25] width 3 height 3
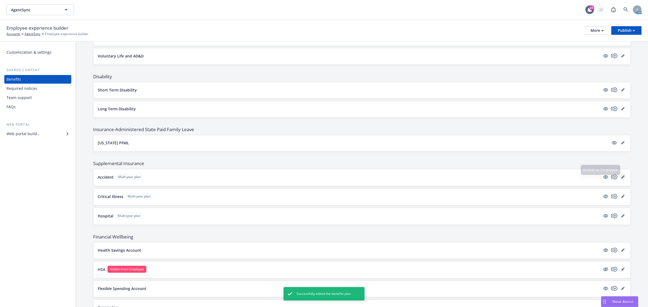
click at [622, 178] on icon "editPencil" at bounding box center [623, 177] width 3 height 3
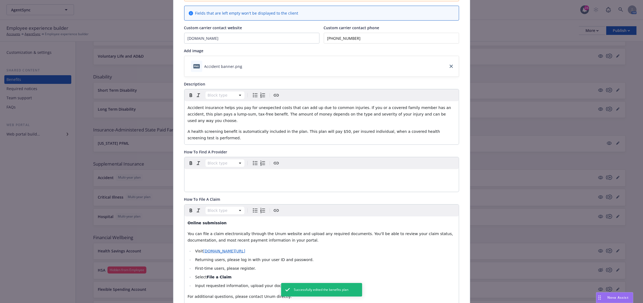
scroll to position [118, 0]
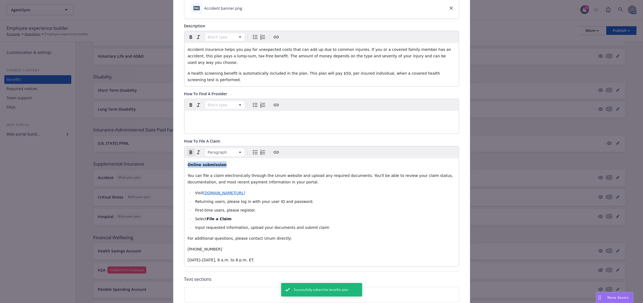
drag, startPoint x: 212, startPoint y: 155, endPoint x: 174, endPoint y: 155, distance: 37.3
click at [174, 155] on div "Changes to this multi-year plan will affect all future years. Fields that are l…" at bounding box center [321, 179] width 297 height 528
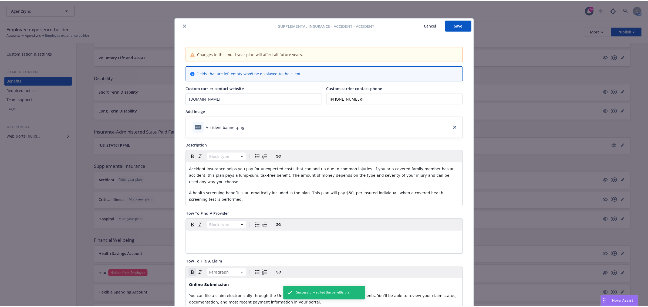
scroll to position [0, 0]
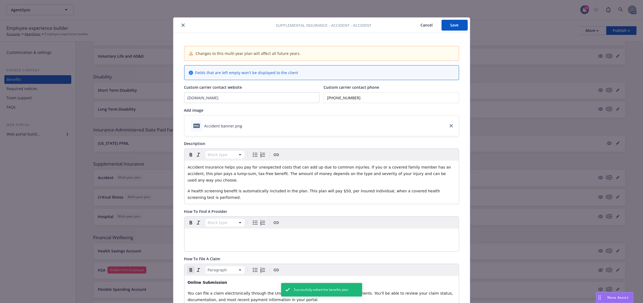
click at [453, 27] on button "Save" at bounding box center [455, 25] width 26 height 11
click at [182, 26] on icon "close" at bounding box center [183, 25] width 3 height 3
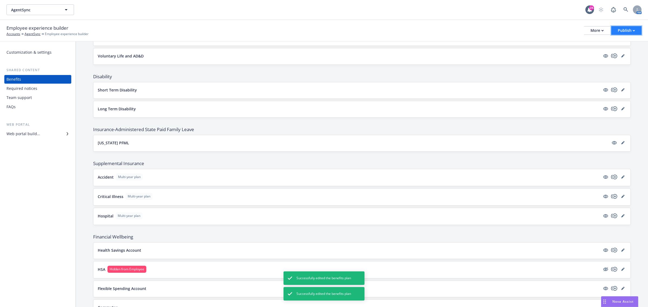
click at [634, 33] on div "Publish" at bounding box center [626, 30] width 17 height 8
click at [628, 44] on link "Publish portal" at bounding box center [620, 42] width 43 height 11
